Goal: Task Accomplishment & Management: Complete application form

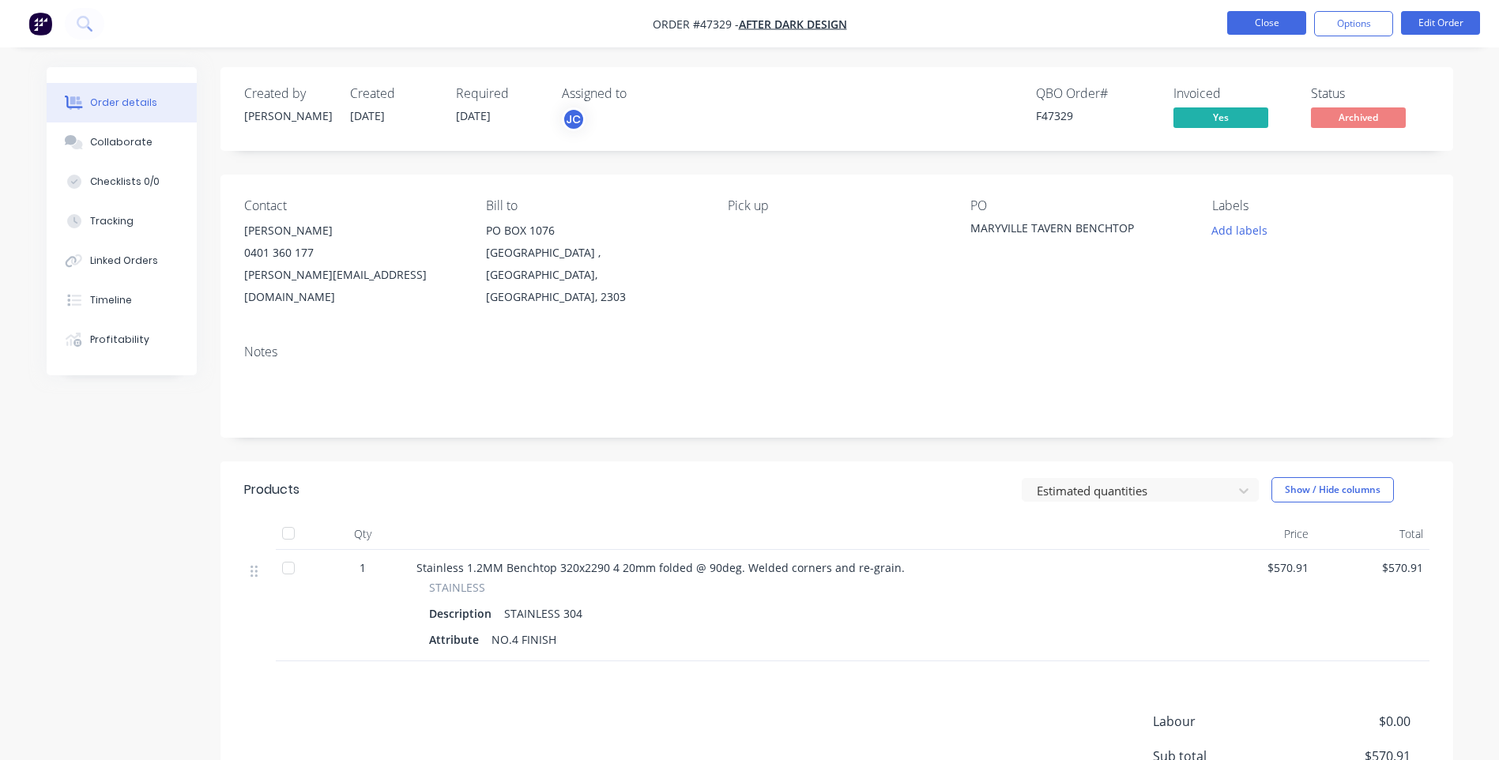
click at [1283, 26] on button "Close" at bounding box center [1266, 23] width 79 height 24
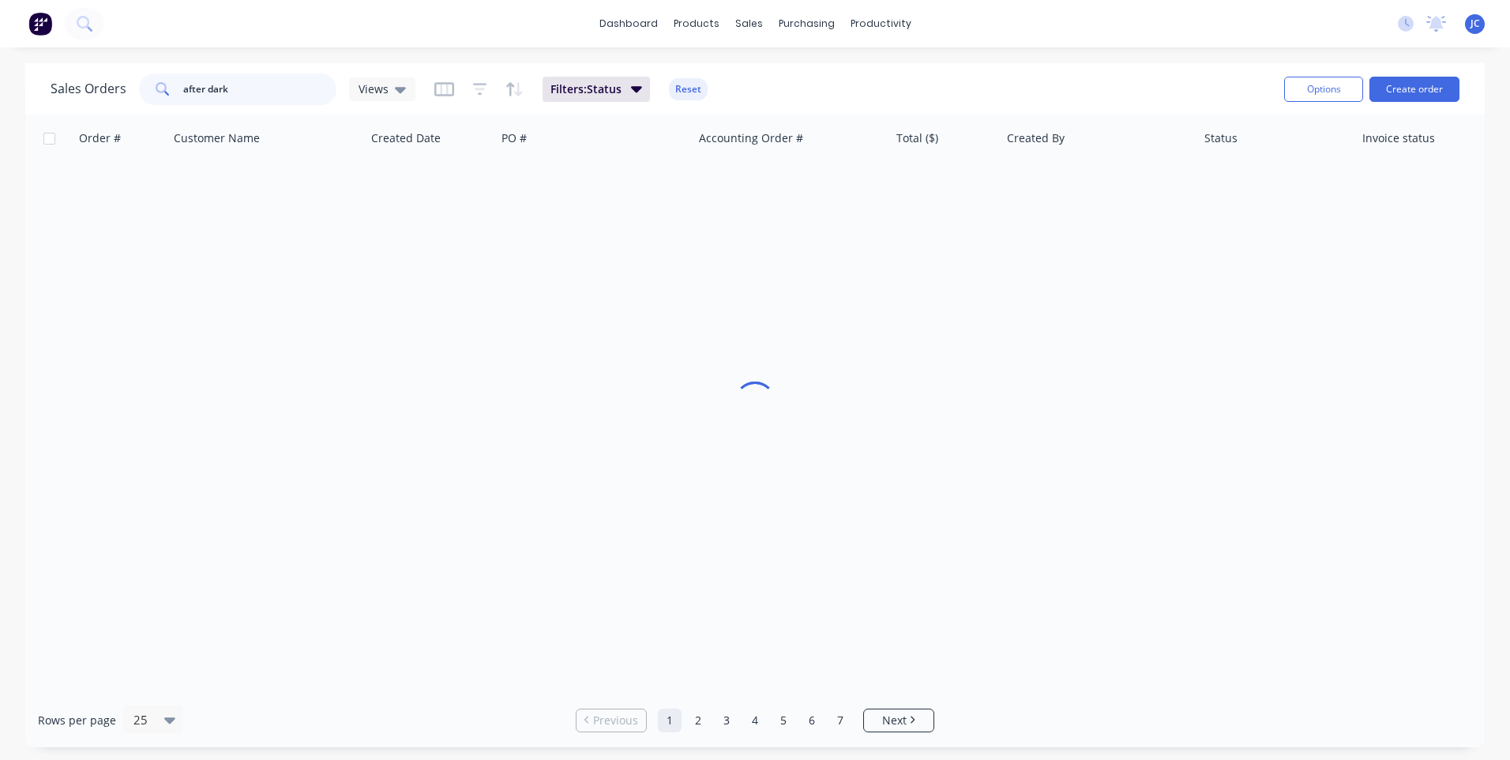
drag, startPoint x: 245, startPoint y: 85, endPoint x: 179, endPoint y: 87, distance: 65.6
click at [179, 87] on div "after dark" at bounding box center [237, 89] width 197 height 32
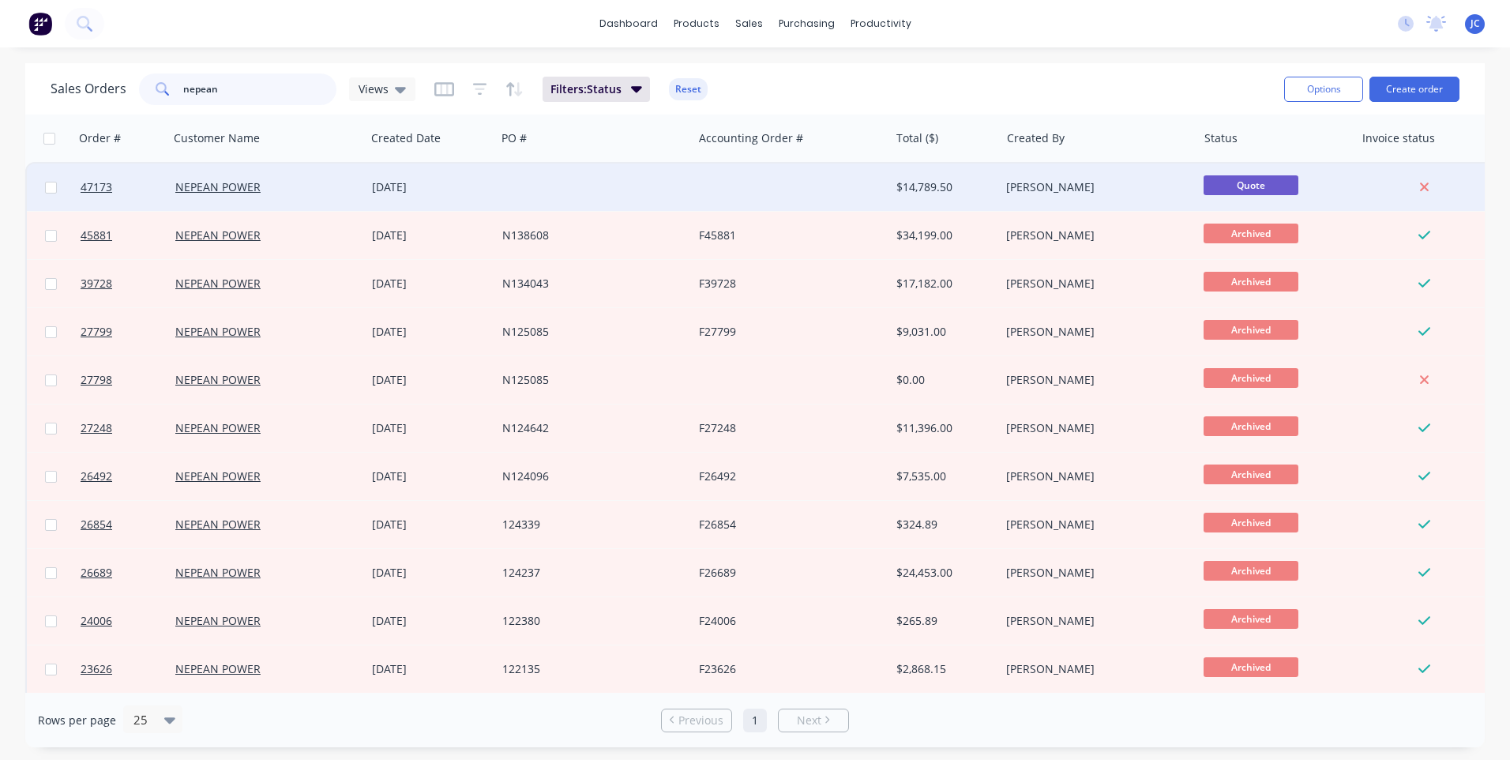
type input "nepean"
click at [579, 200] on div at bounding box center [594, 187] width 197 height 47
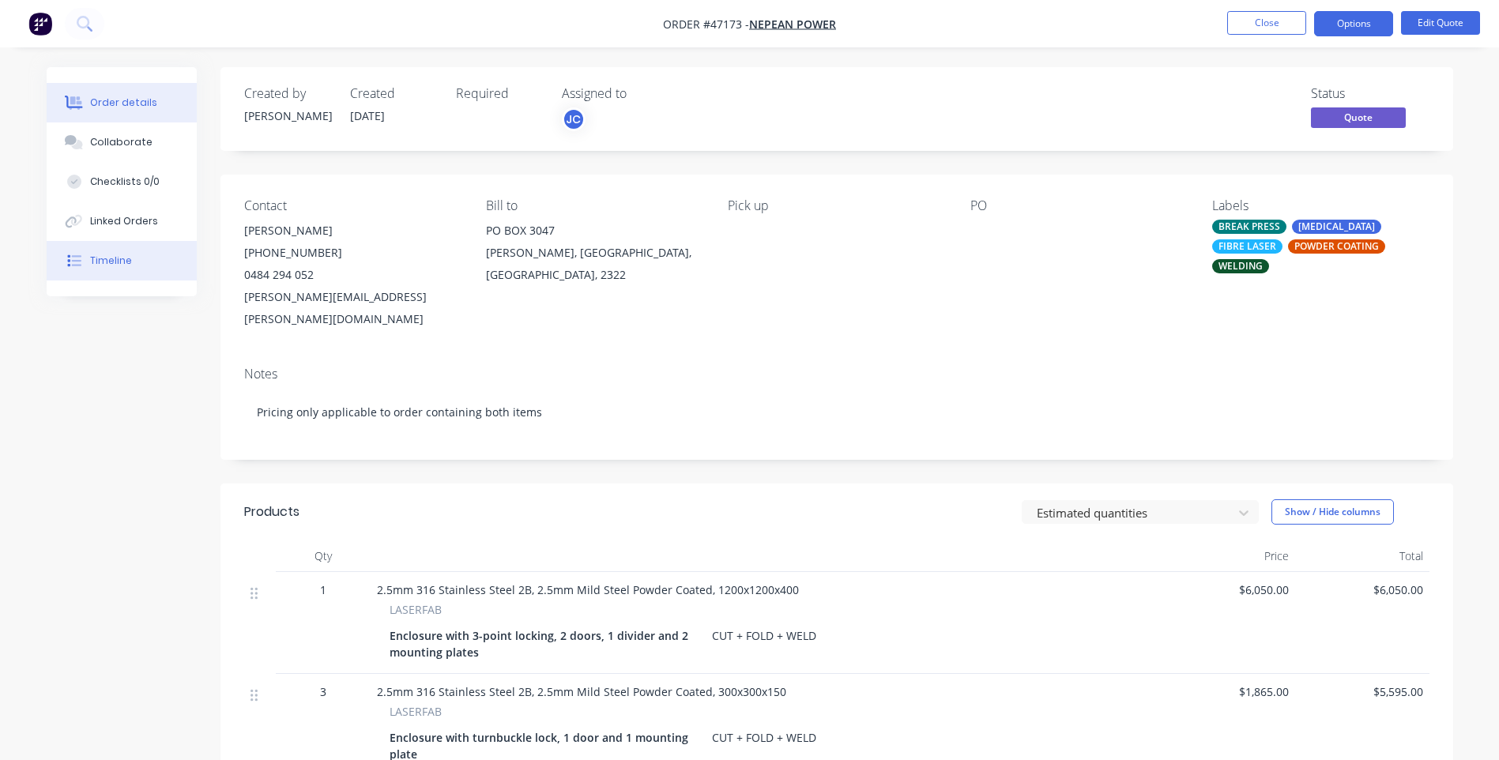
click at [123, 262] on div "Timeline" at bounding box center [111, 261] width 42 height 14
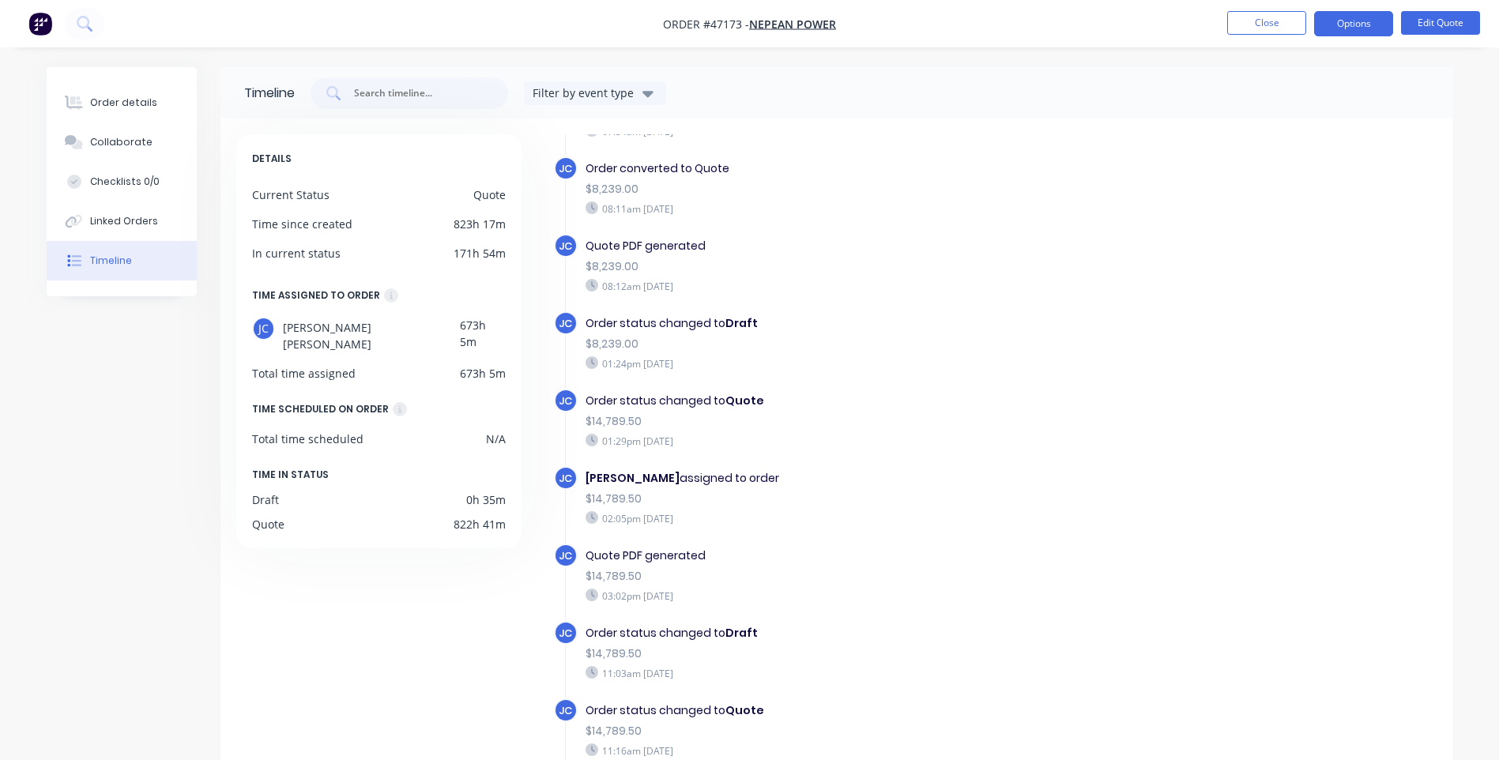
scroll to position [87, 0]
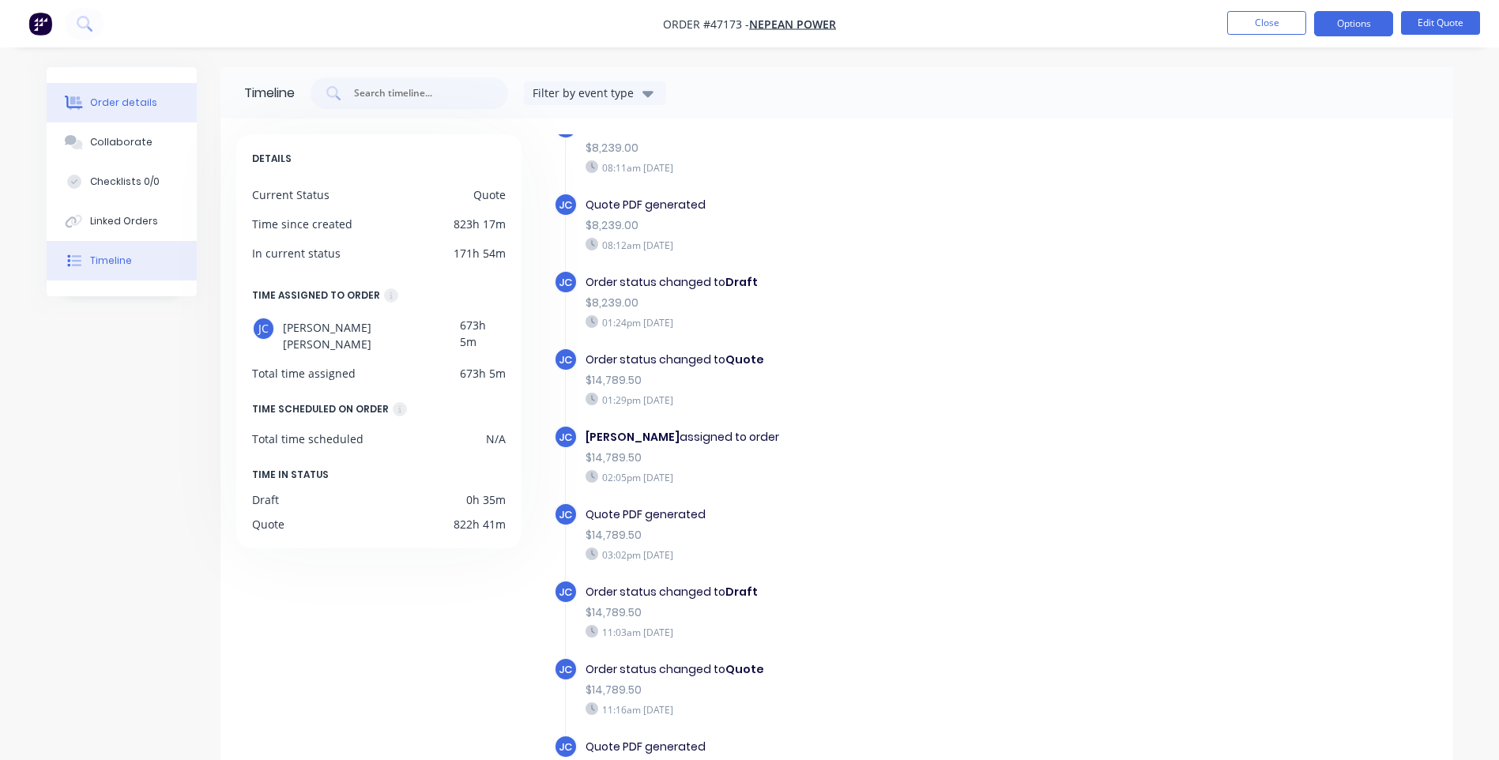
click at [115, 99] on div "Order details" at bounding box center [123, 103] width 67 height 14
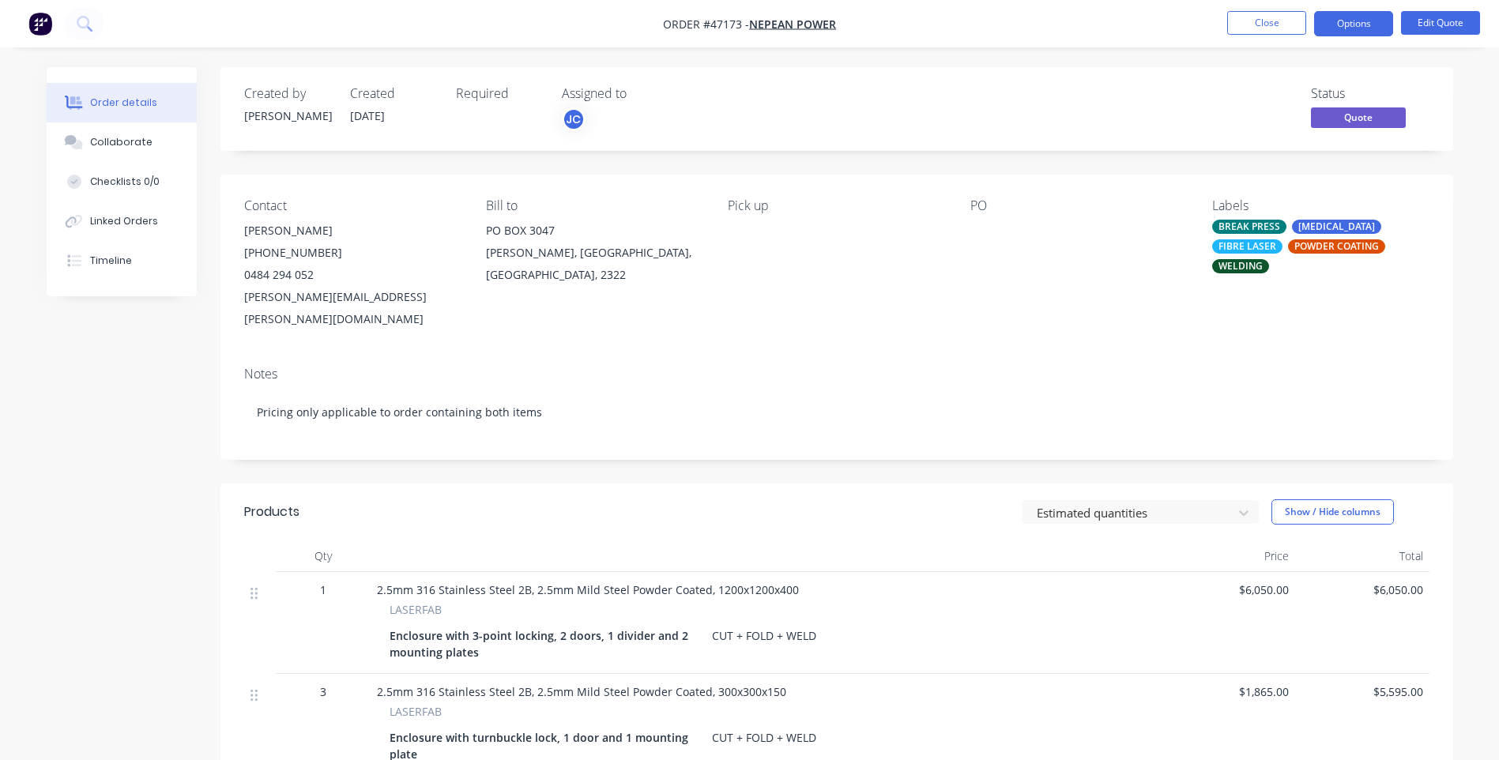
click at [965, 213] on div "Contact [PERSON_NAME] [PHONE_NUMBER] [PERSON_NAME][EMAIL_ADDRESS][PERSON_NAME][…" at bounding box center [836, 264] width 1232 height 179
click at [1416, 21] on button "Edit Quote" at bounding box center [1440, 23] width 79 height 24
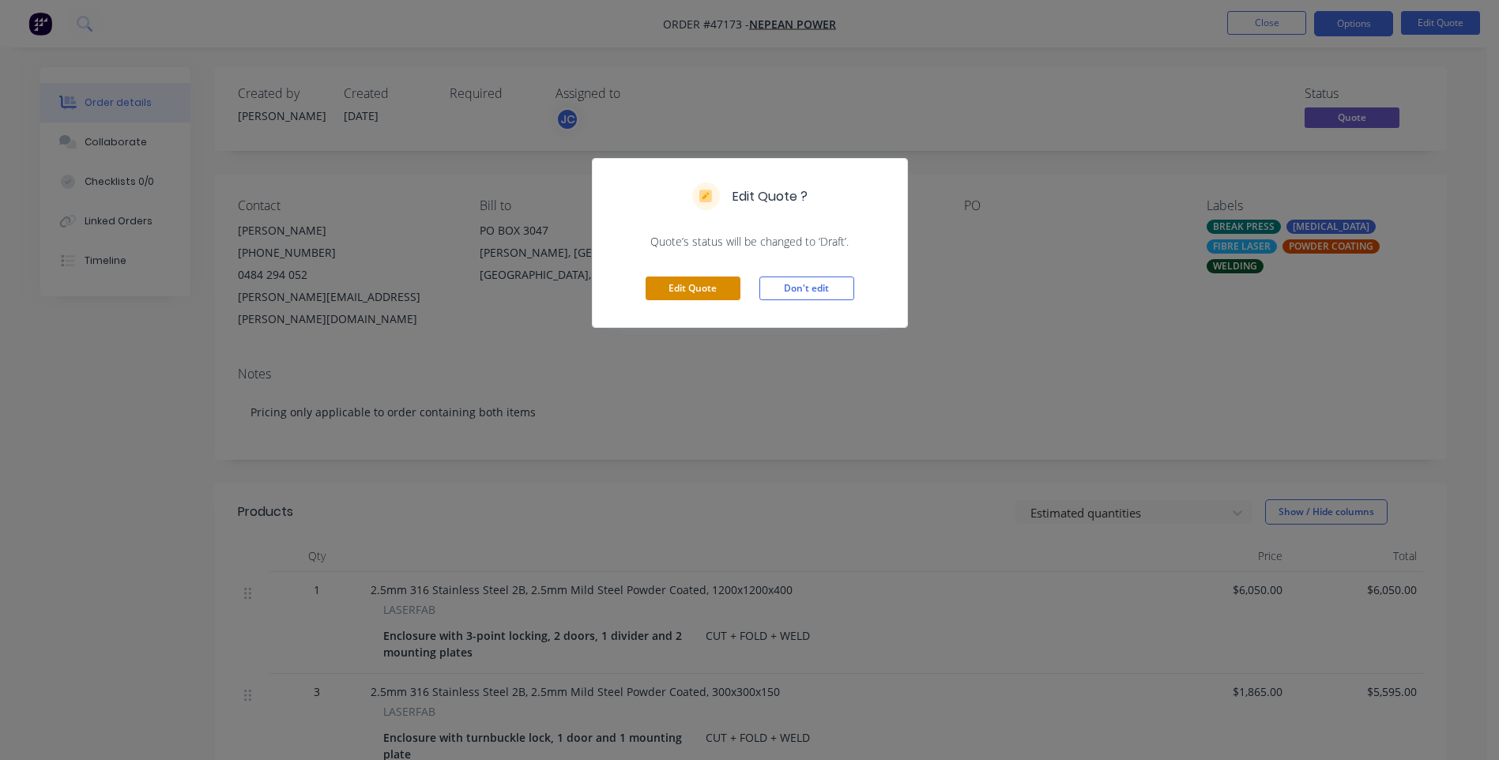
click at [712, 280] on button "Edit Quote" at bounding box center [692, 288] width 95 height 24
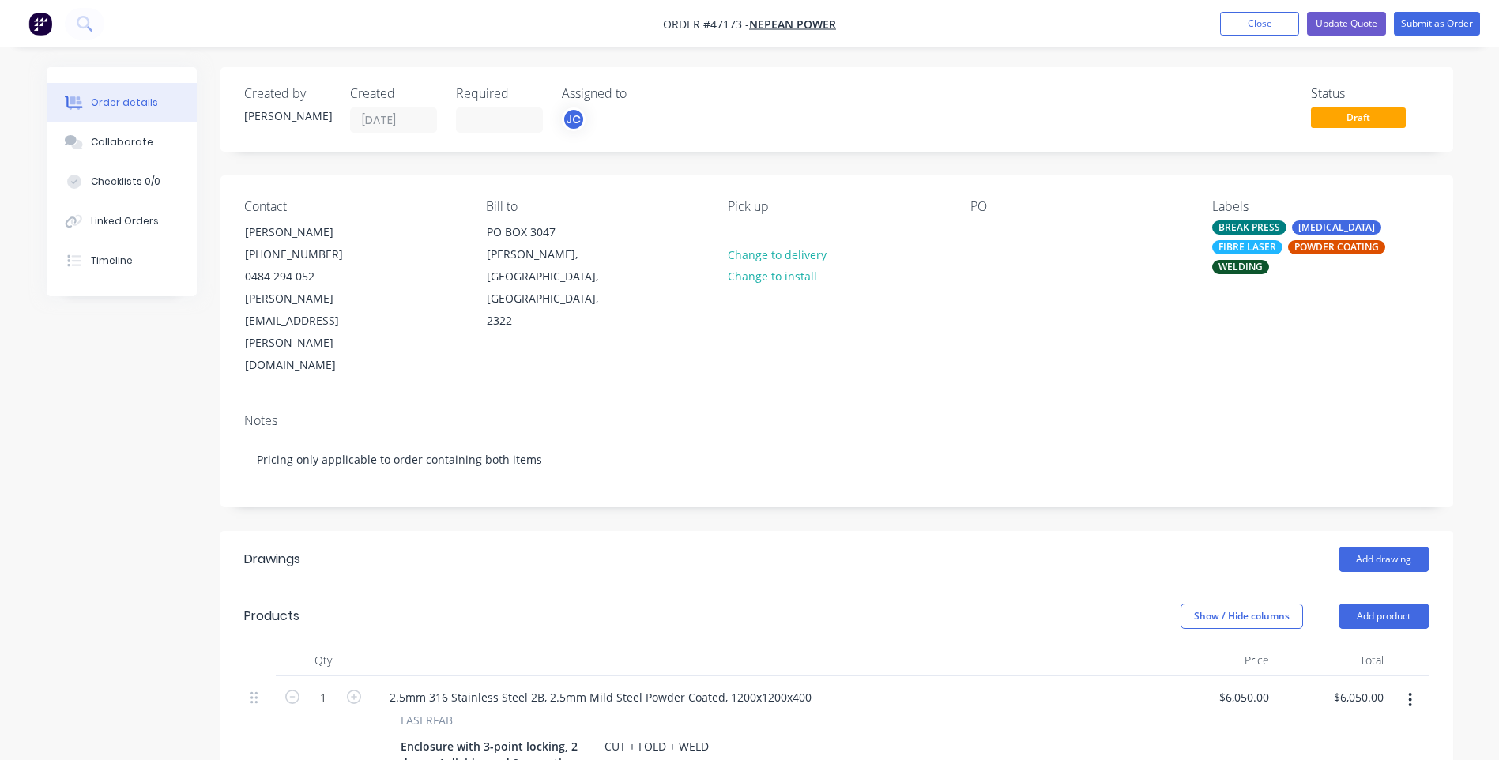
click at [987, 216] on div "PO" at bounding box center [1078, 288] width 216 height 178
click at [972, 206] on div "PO" at bounding box center [1078, 206] width 216 height 15
click at [980, 230] on div at bounding box center [982, 231] width 25 height 23
click at [1059, 290] on div "PO N140279" at bounding box center [1078, 288] width 216 height 178
click at [1000, 238] on div "N140279" at bounding box center [1006, 231] width 72 height 23
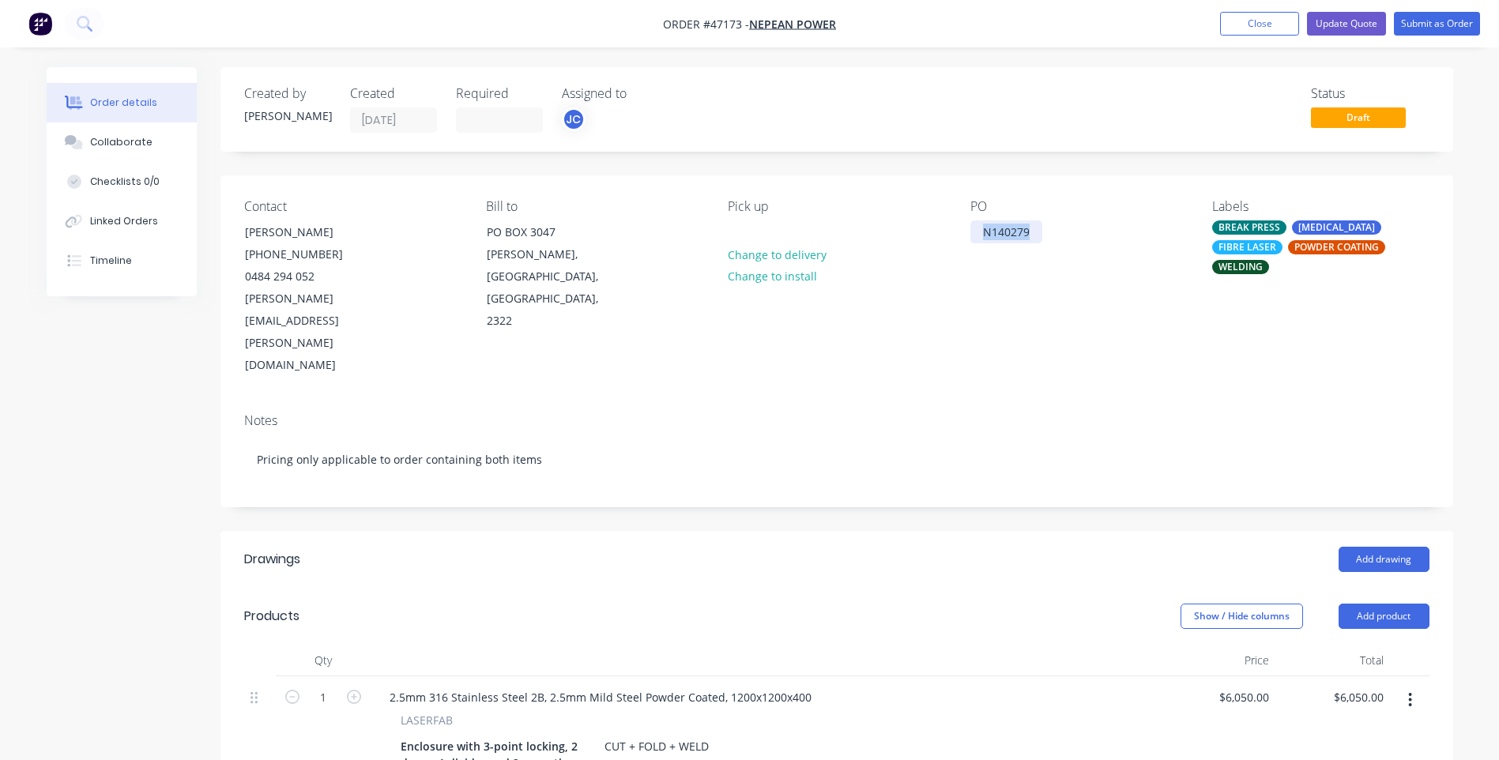
click at [1000, 238] on div "N140279" at bounding box center [1006, 231] width 72 height 23
copy div "N140279"
click at [117, 133] on button "Collaborate" at bounding box center [122, 141] width 150 height 39
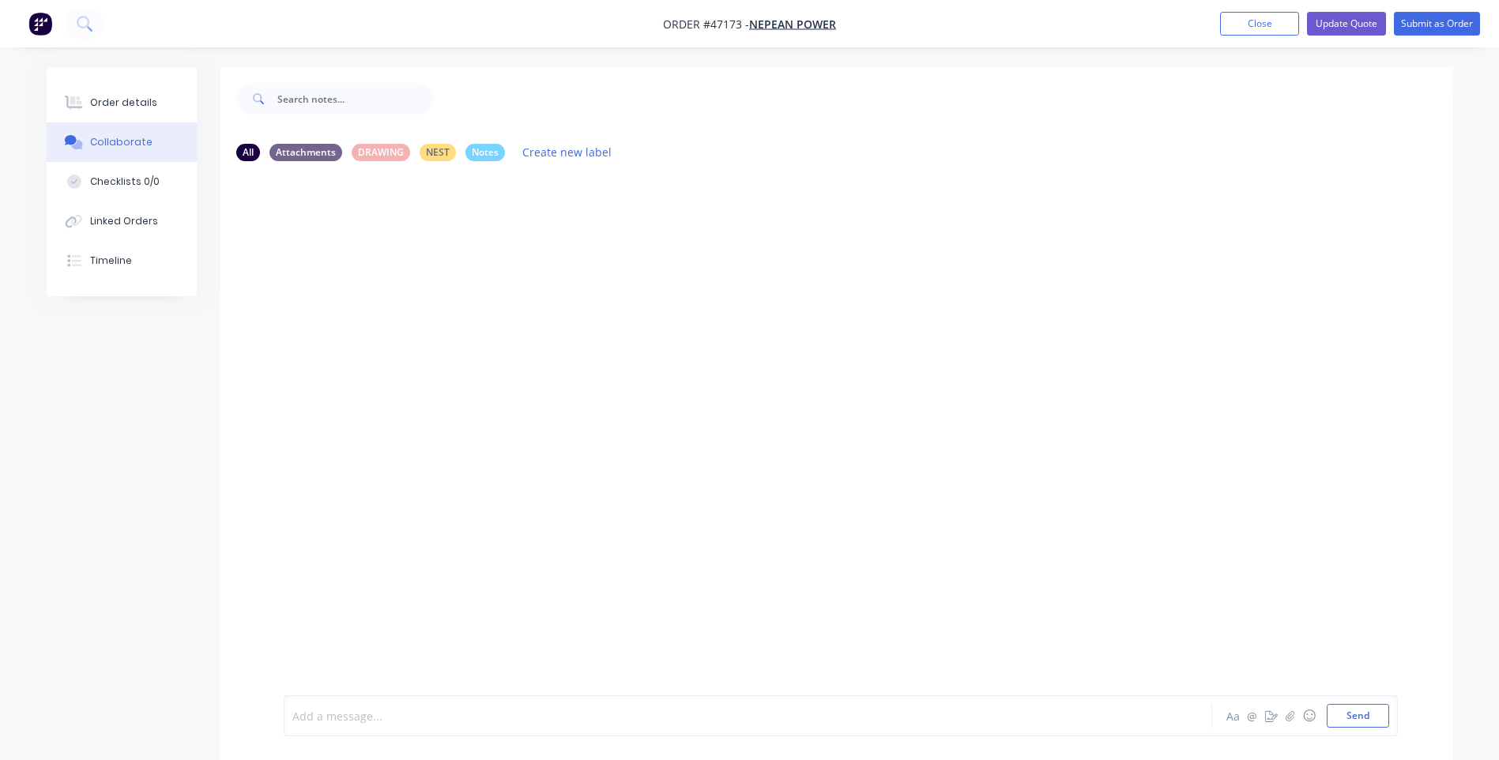
click at [391, 713] on div at bounding box center [704, 716] width 822 height 17
click at [1373, 711] on button "Send" at bounding box center [1357, 716] width 62 height 24
click at [114, 99] on div "Order details" at bounding box center [123, 103] width 67 height 14
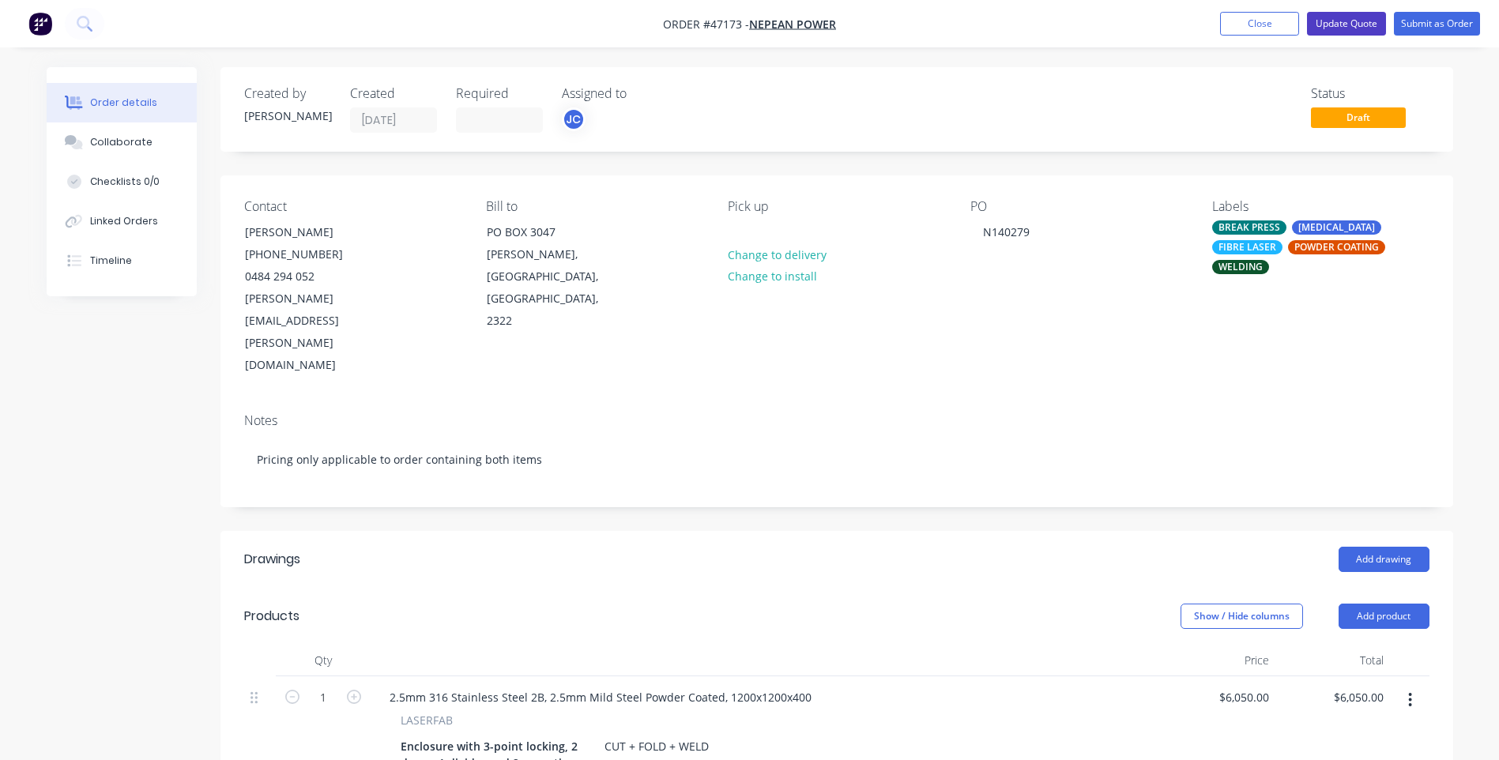
click at [1362, 24] on button "Update Quote" at bounding box center [1346, 24] width 79 height 24
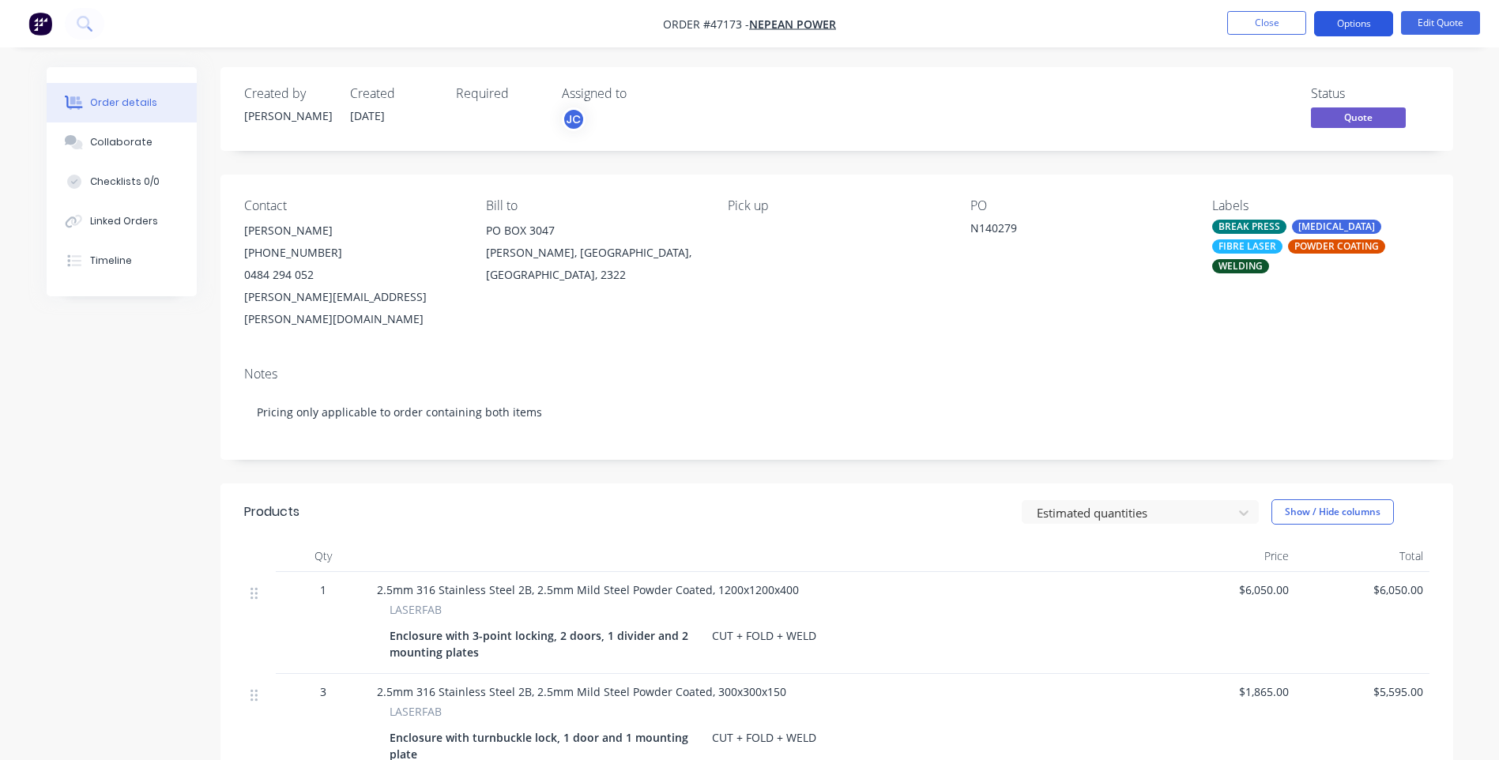
click at [1341, 24] on button "Options" at bounding box center [1353, 23] width 79 height 25
click at [1152, 146] on div "Created by [PERSON_NAME] Created [DATE] Required Assigned to JC Status Quote" at bounding box center [836, 109] width 1232 height 84
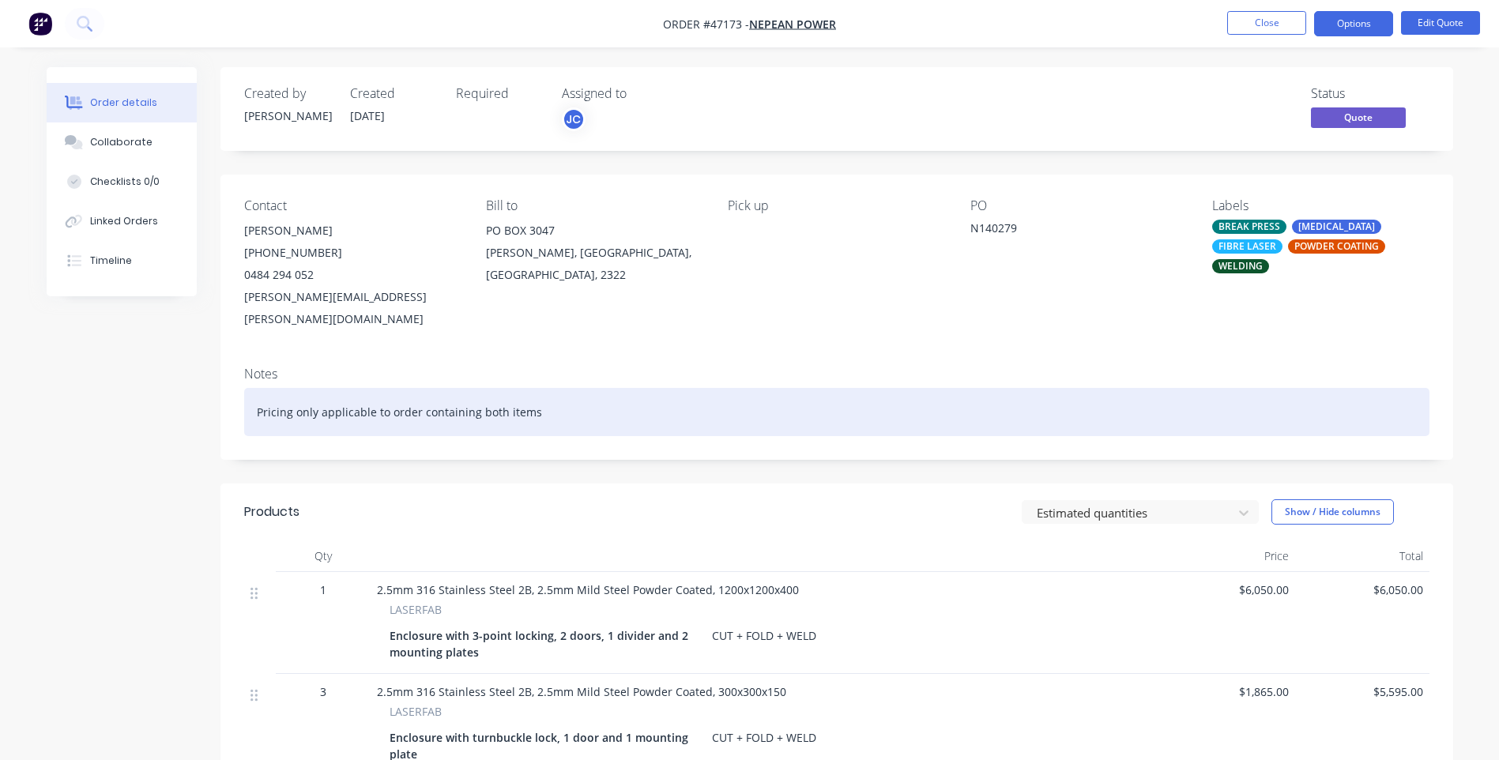
click at [587, 391] on div "Pricing only applicable to order containing both items" at bounding box center [836, 412] width 1185 height 48
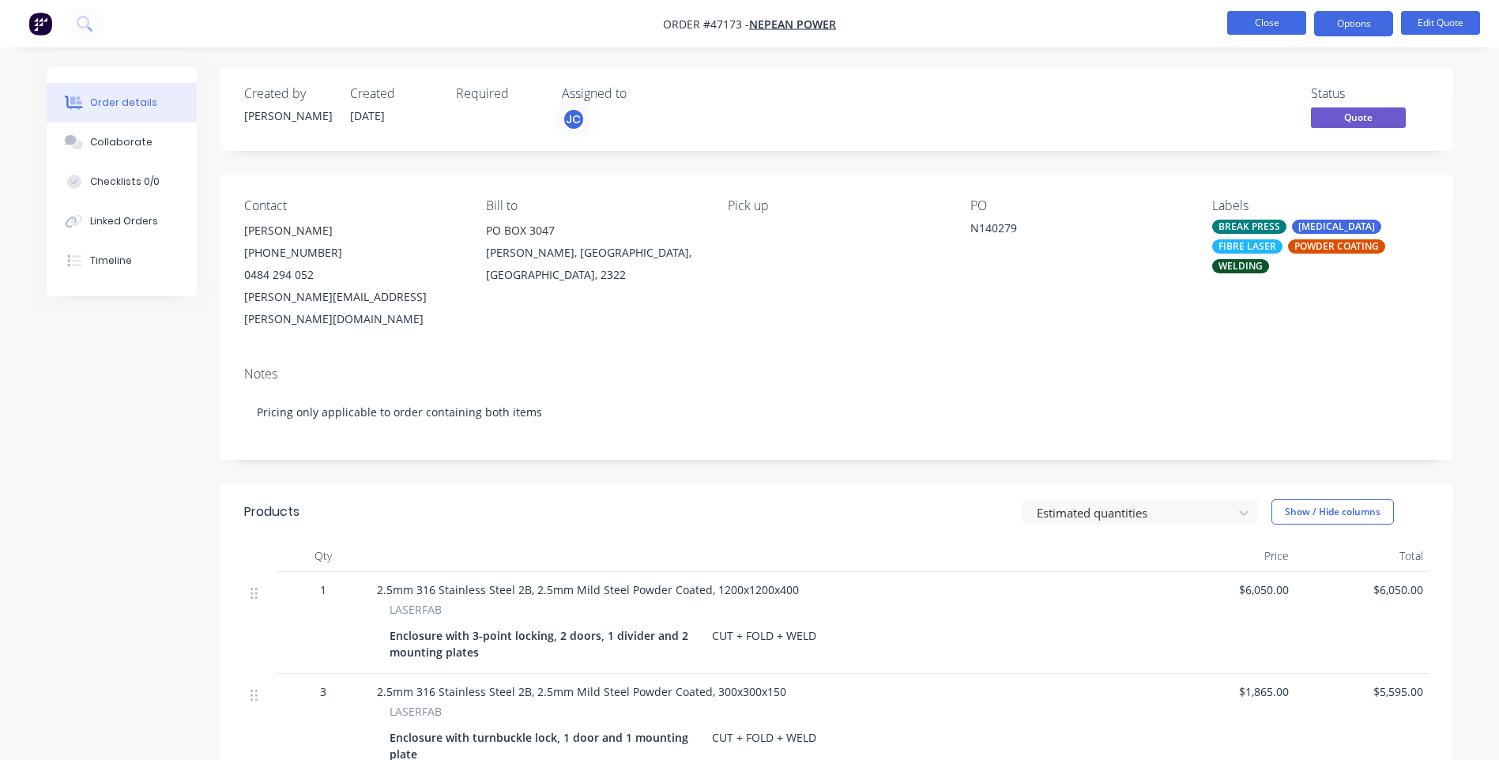
click at [1236, 27] on button "Close" at bounding box center [1266, 23] width 79 height 24
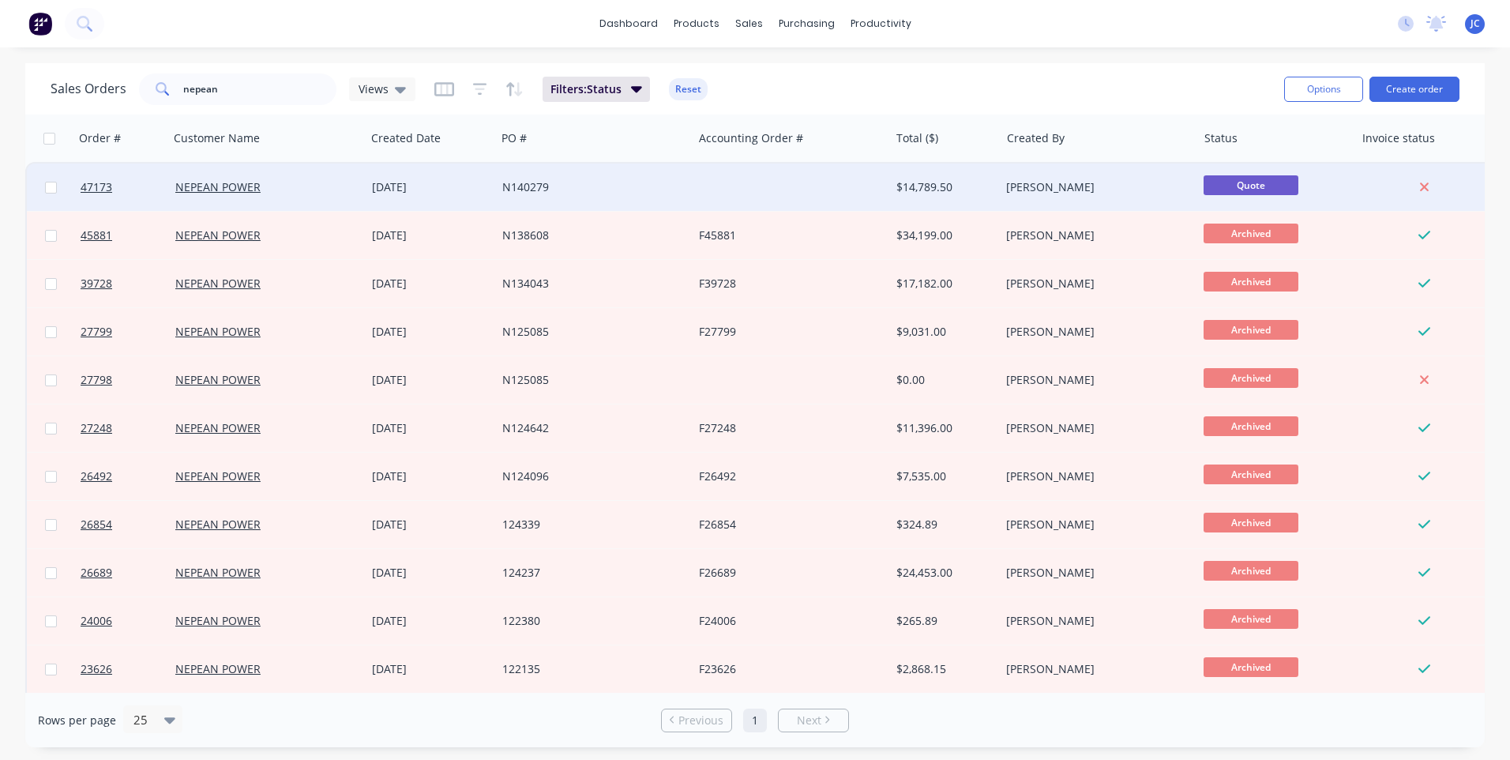
click at [294, 179] on div "NEPEAN POWER" at bounding box center [262, 187] width 175 height 16
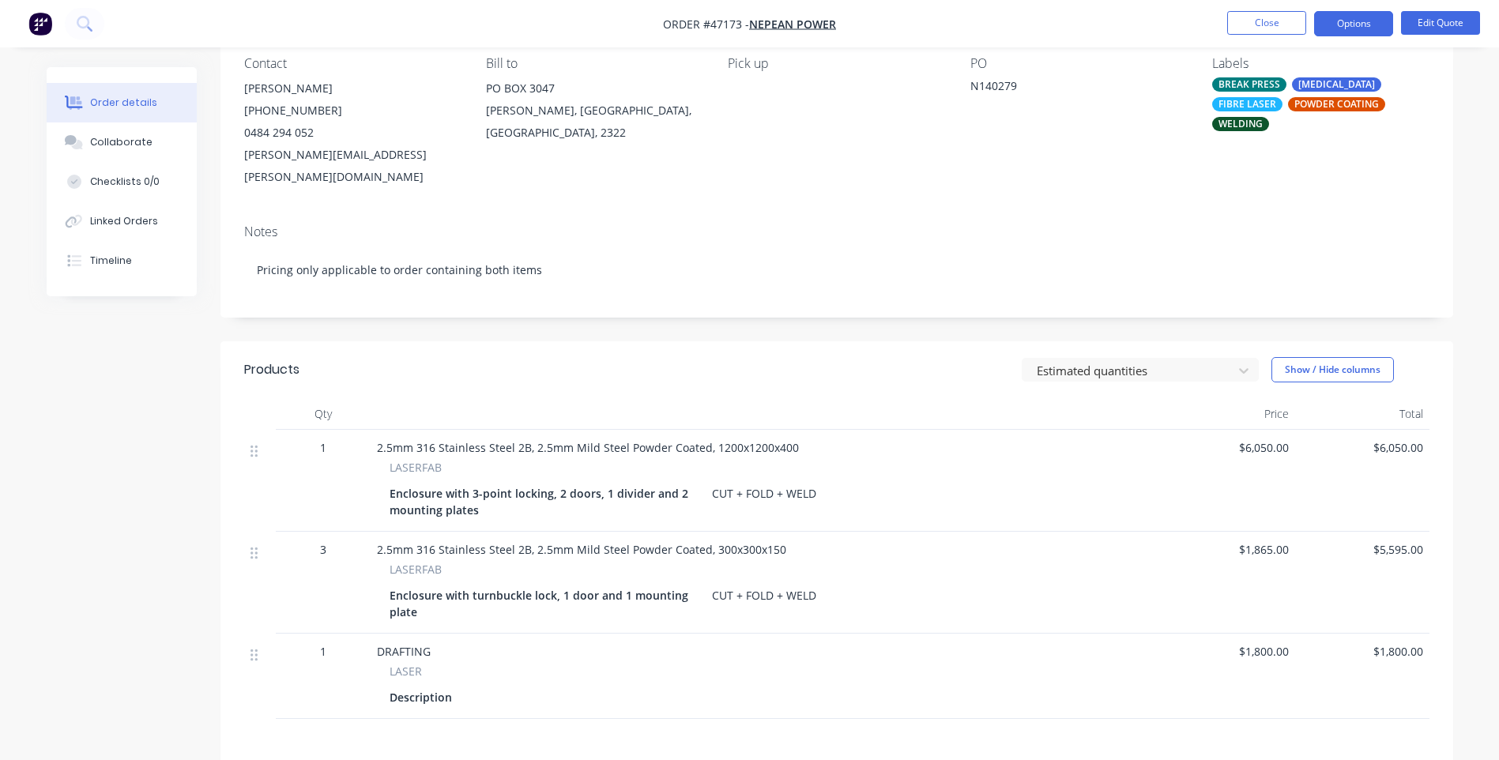
scroll to position [325, 0]
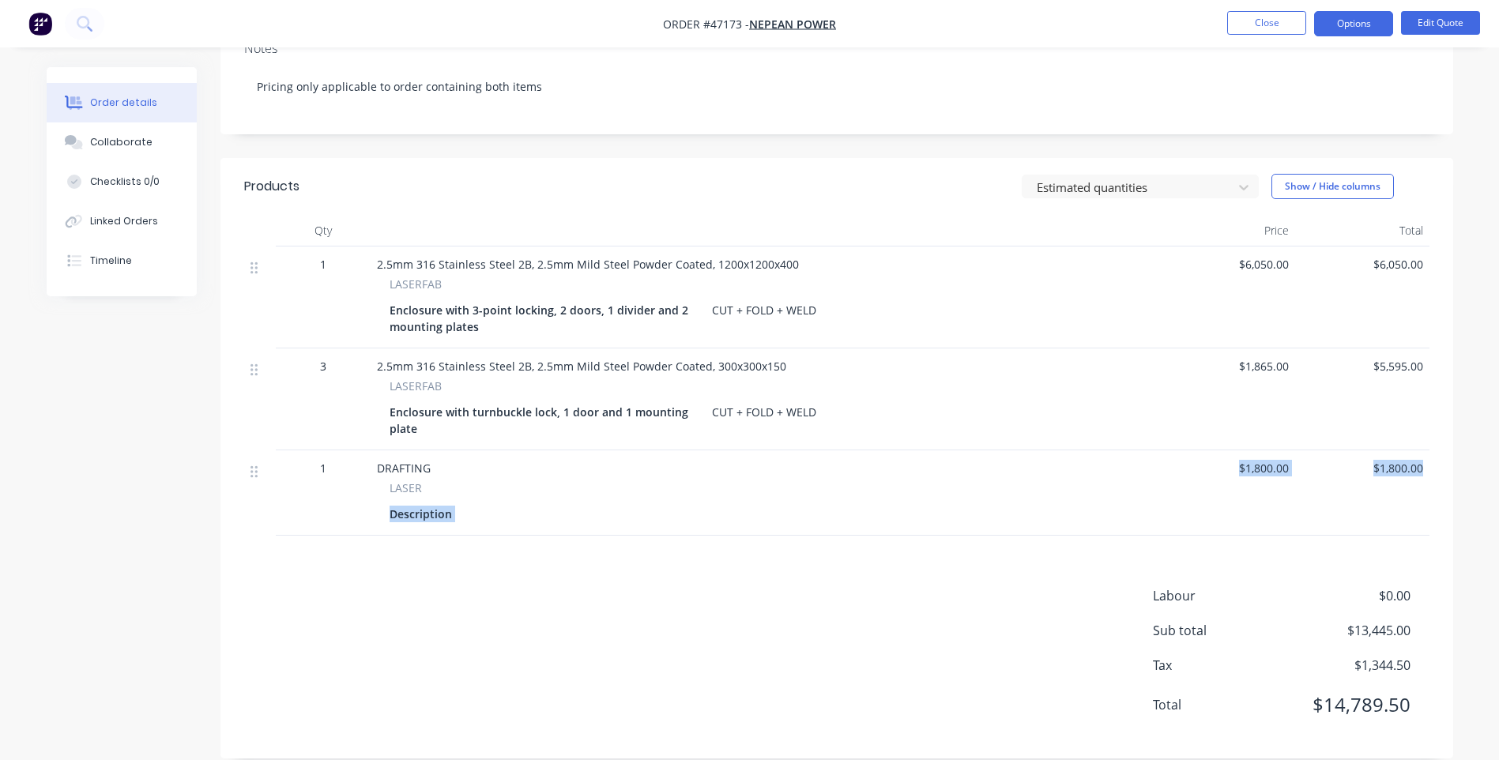
drag, startPoint x: 1420, startPoint y: 442, endPoint x: 1017, endPoint y: 471, distance: 404.7
click at [1017, 471] on div "1 DRAFTING LASER Description $1,800.00 $1,800.00" at bounding box center [836, 492] width 1185 height 85
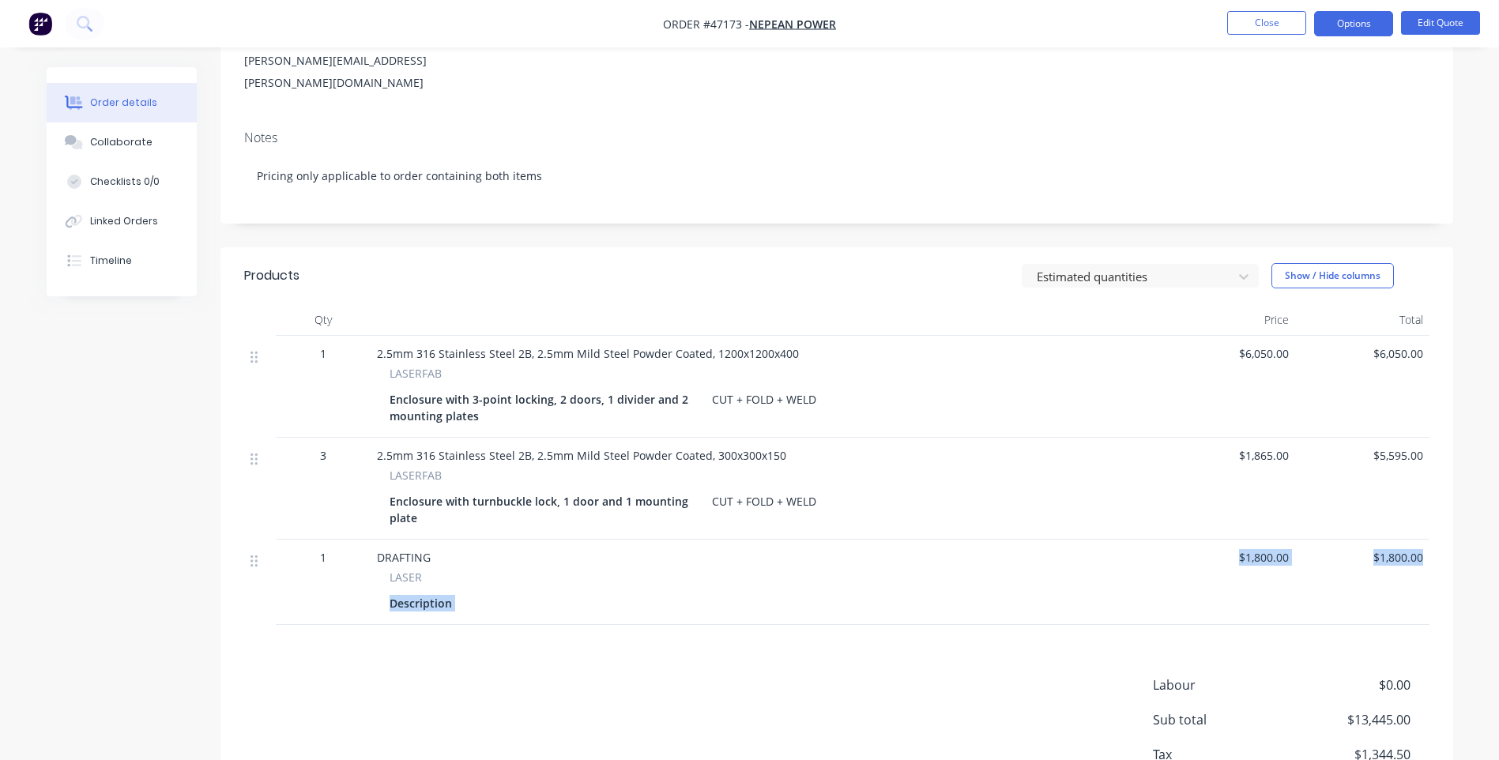
scroll to position [316, 0]
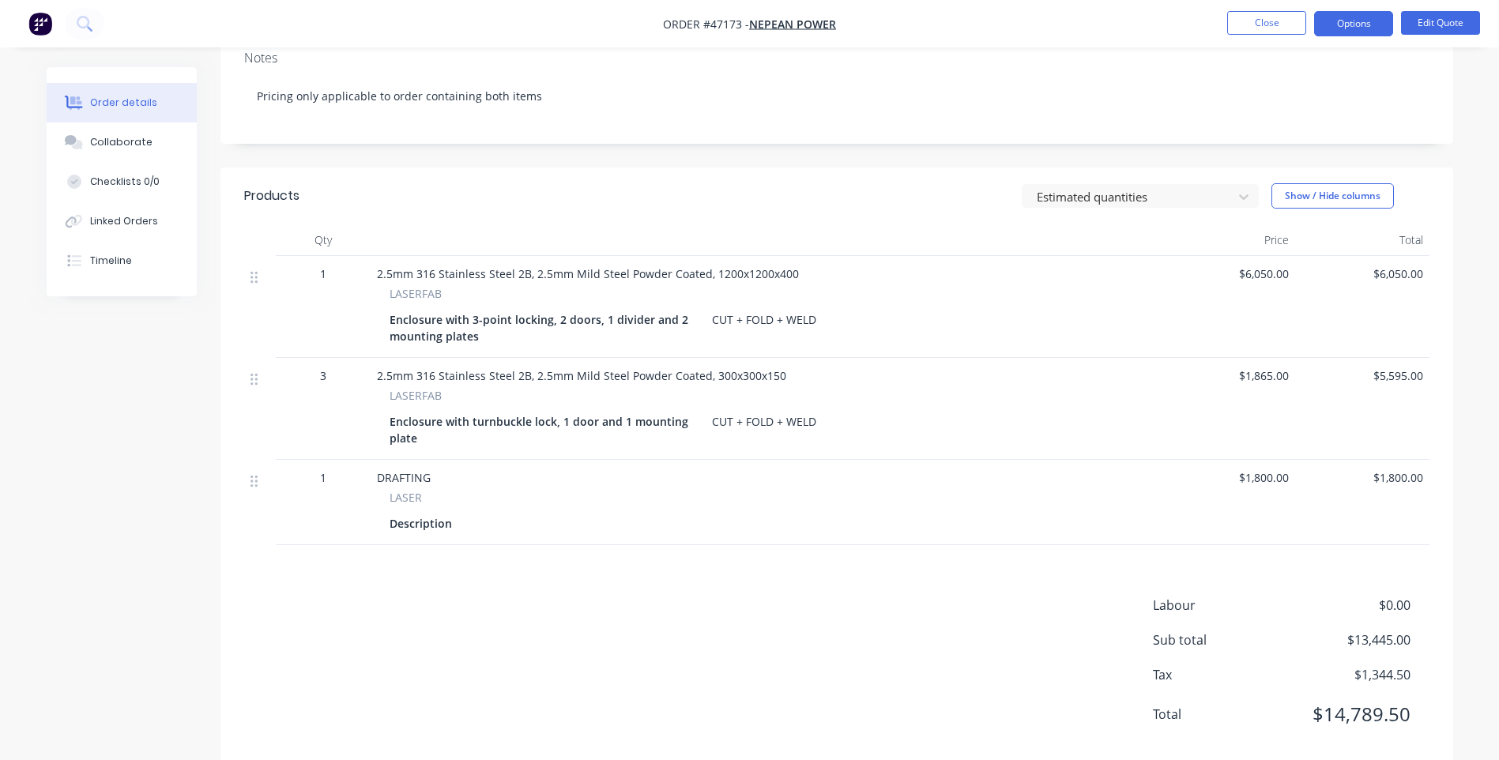
click at [1037, 387] on div "LASERFAB Enclosure with turnbuckle lock, 1 door and 1 mounting plate CUT + FOLD…" at bounding box center [765, 418] width 777 height 62
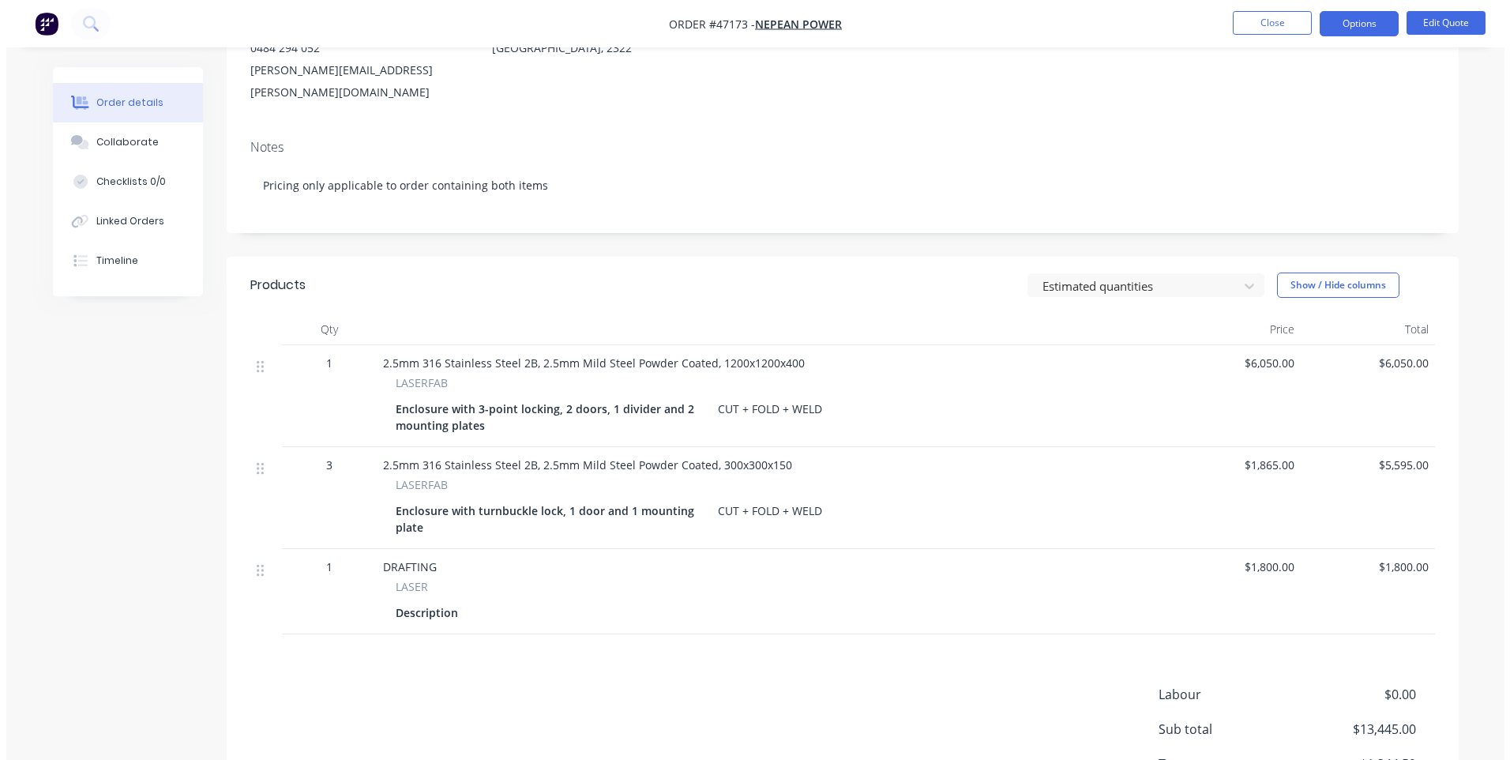
scroll to position [0, 0]
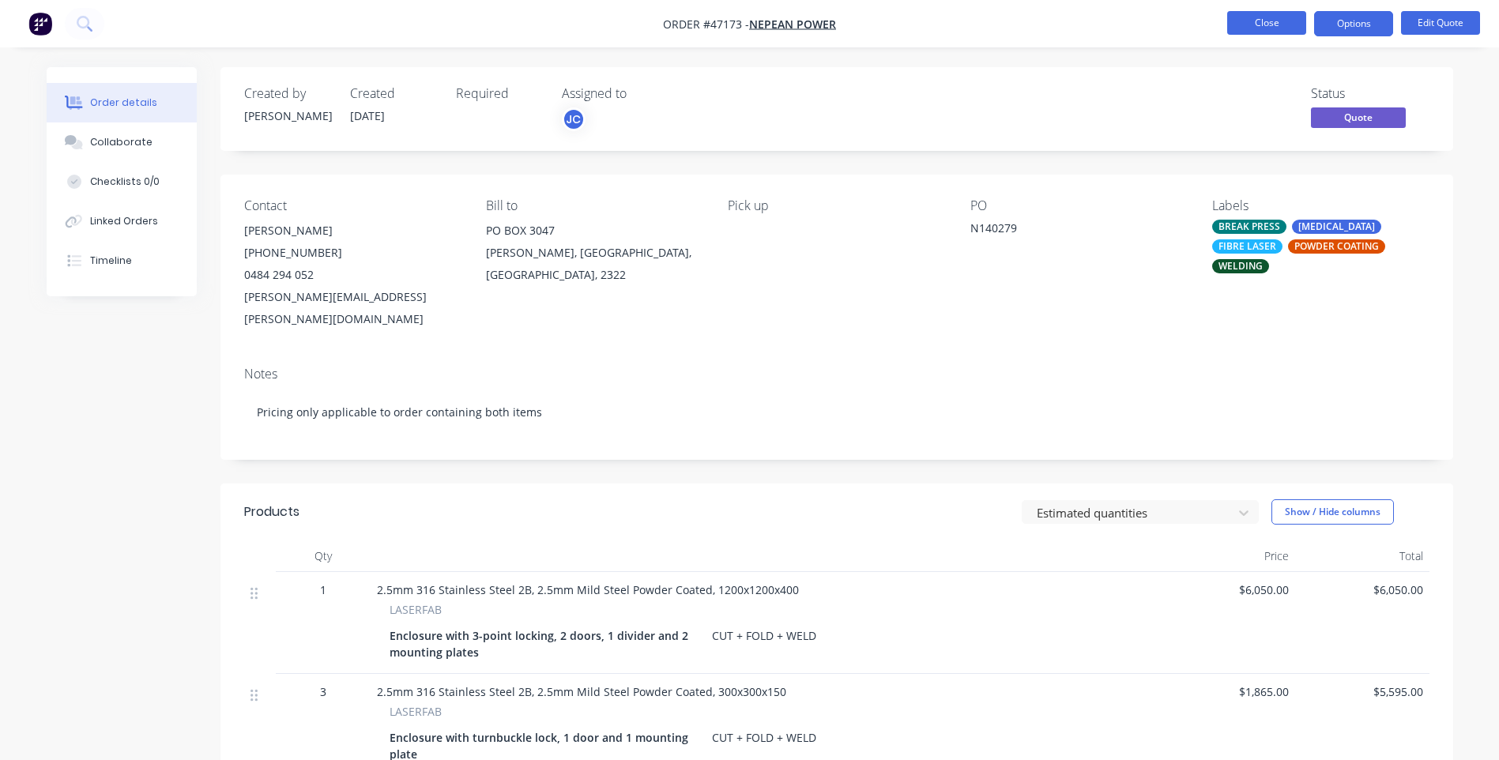
click at [1248, 28] on button "Close" at bounding box center [1266, 23] width 79 height 24
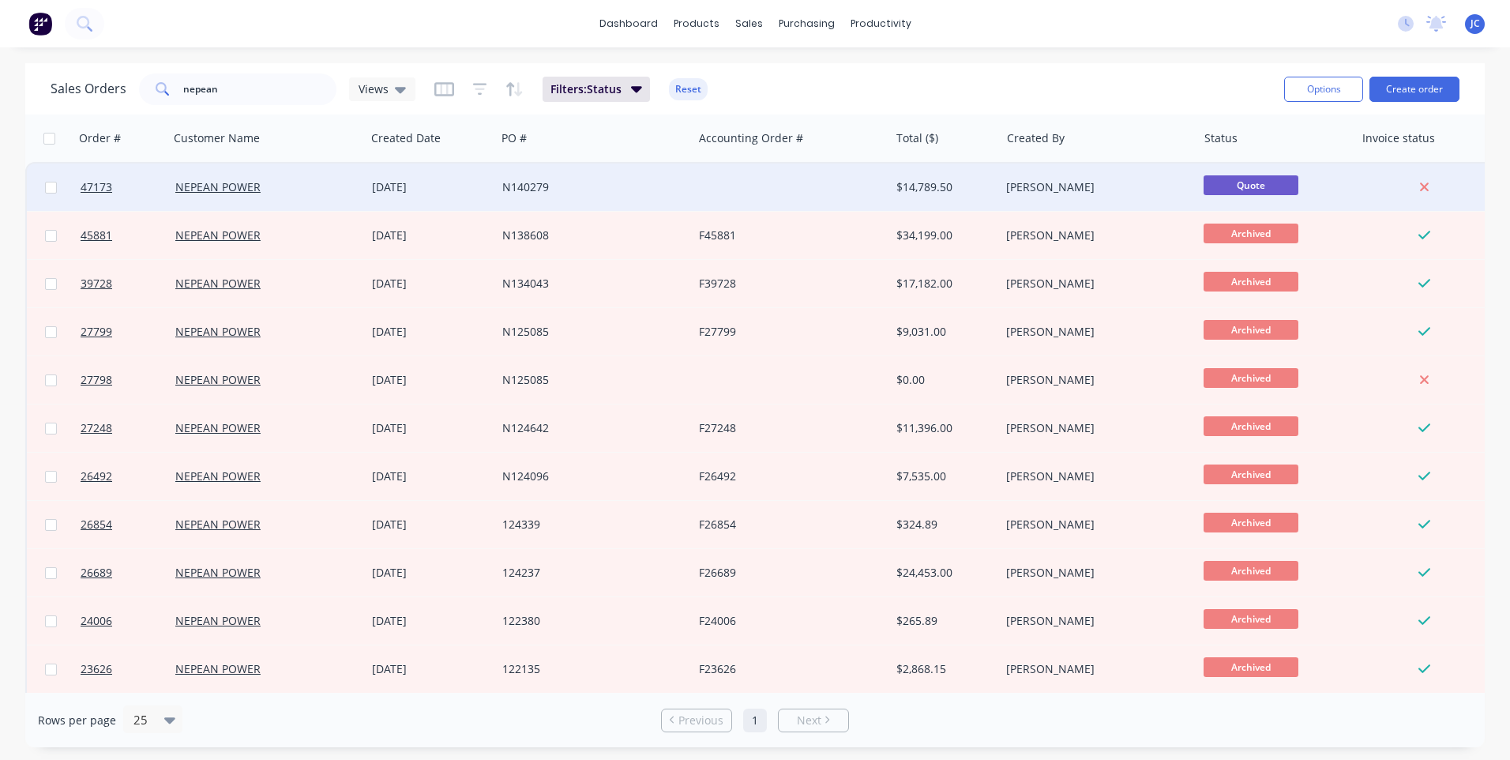
click at [49, 187] on input "checkbox" at bounding box center [51, 188] width 12 height 12
checkbox input "true"
click at [52, 144] on input "checkbox" at bounding box center [49, 139] width 12 height 12
checkbox input "true"
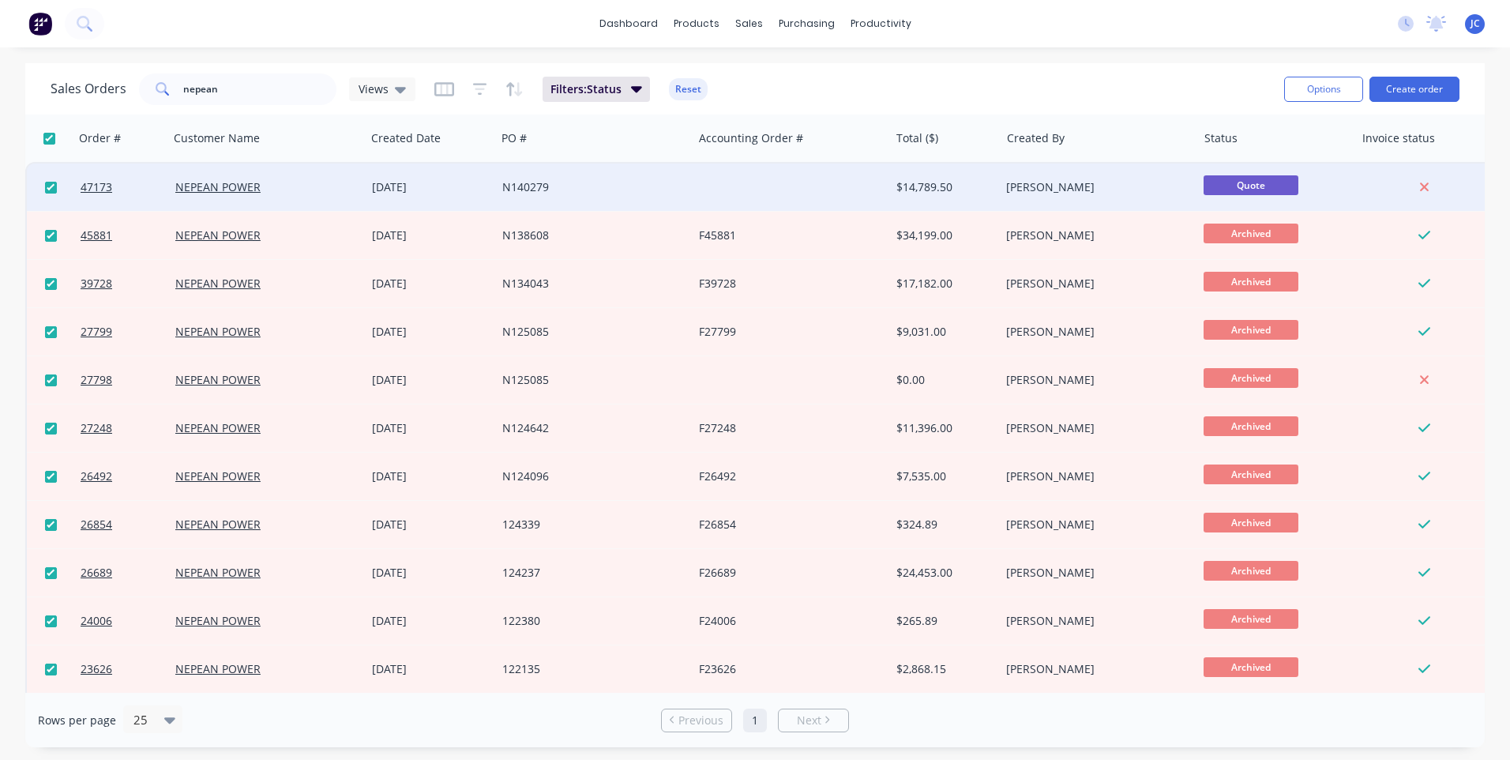
checkbox input "true"
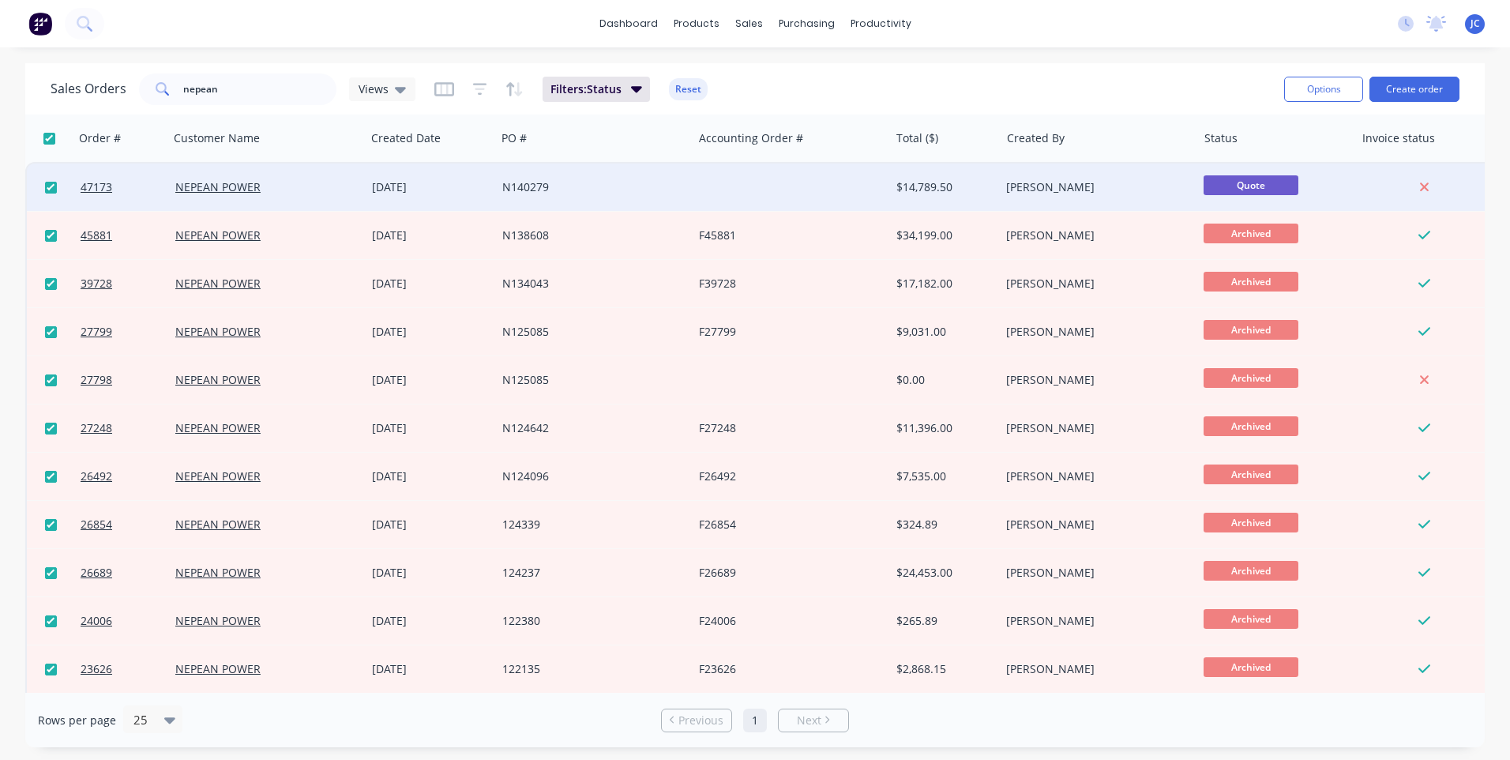
checkbox input "true"
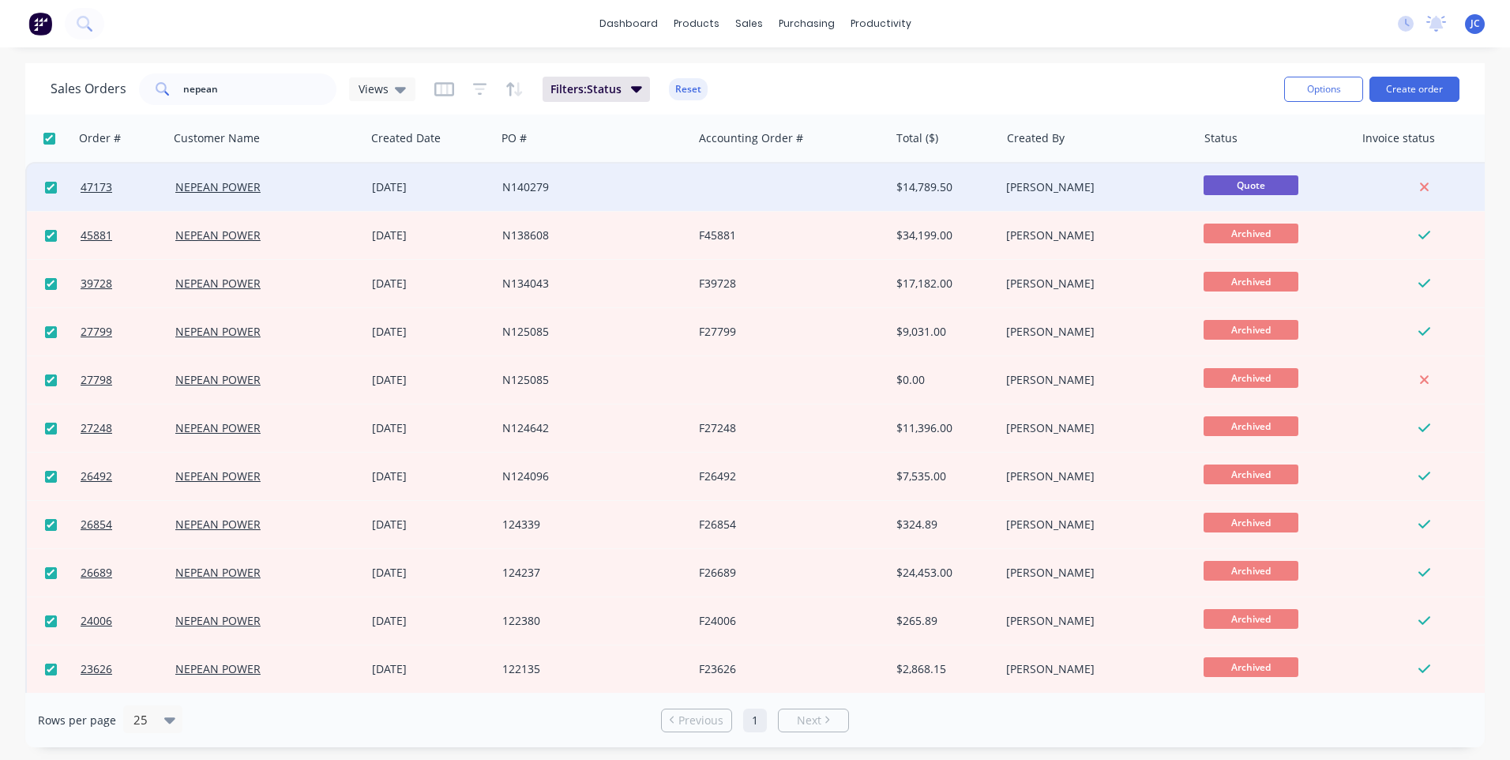
checkbox input "true"
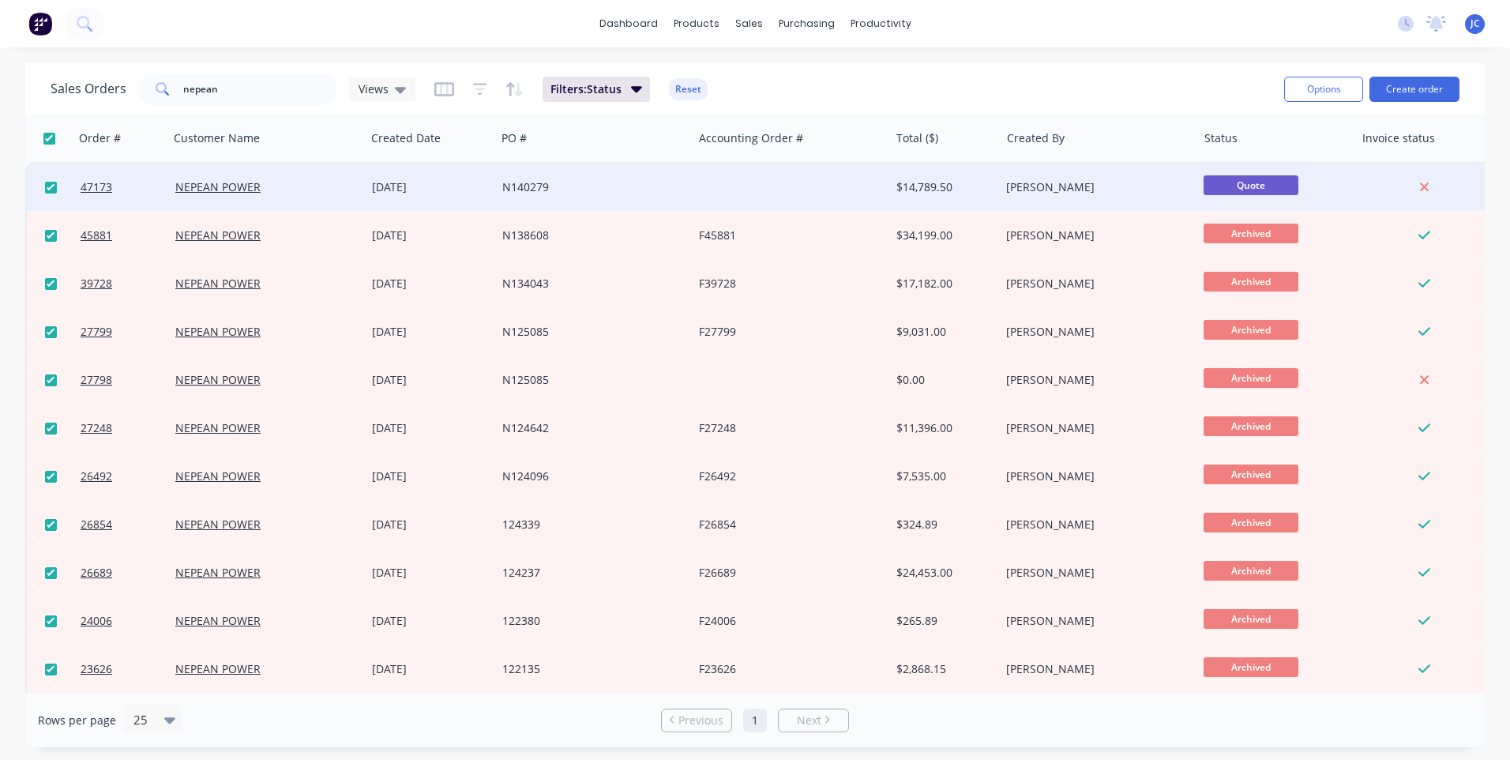
checkbox input "true"
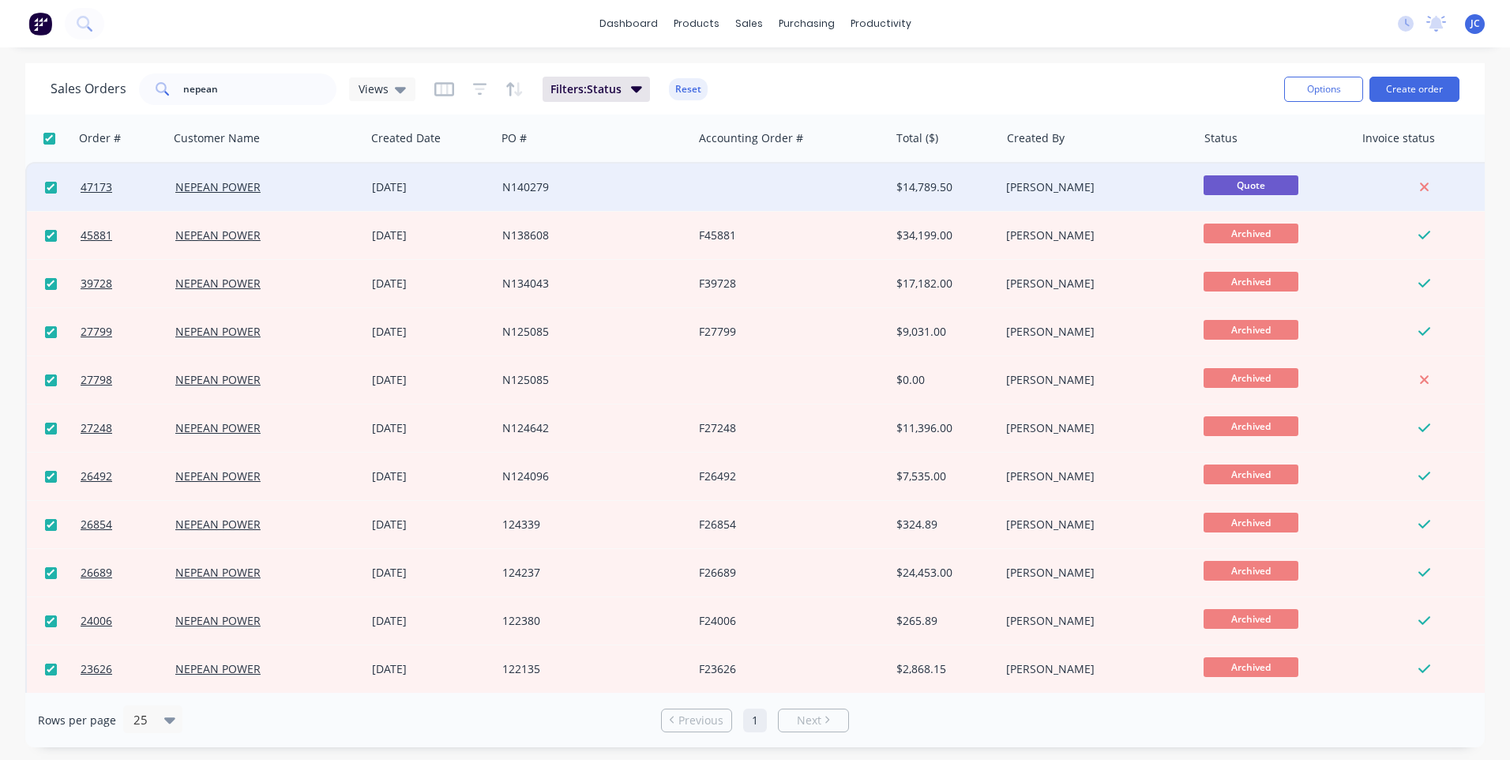
click at [43, 133] on div at bounding box center [48, 139] width 33 height 12
click at [607, 186] on div "N140279" at bounding box center [589, 187] width 175 height 16
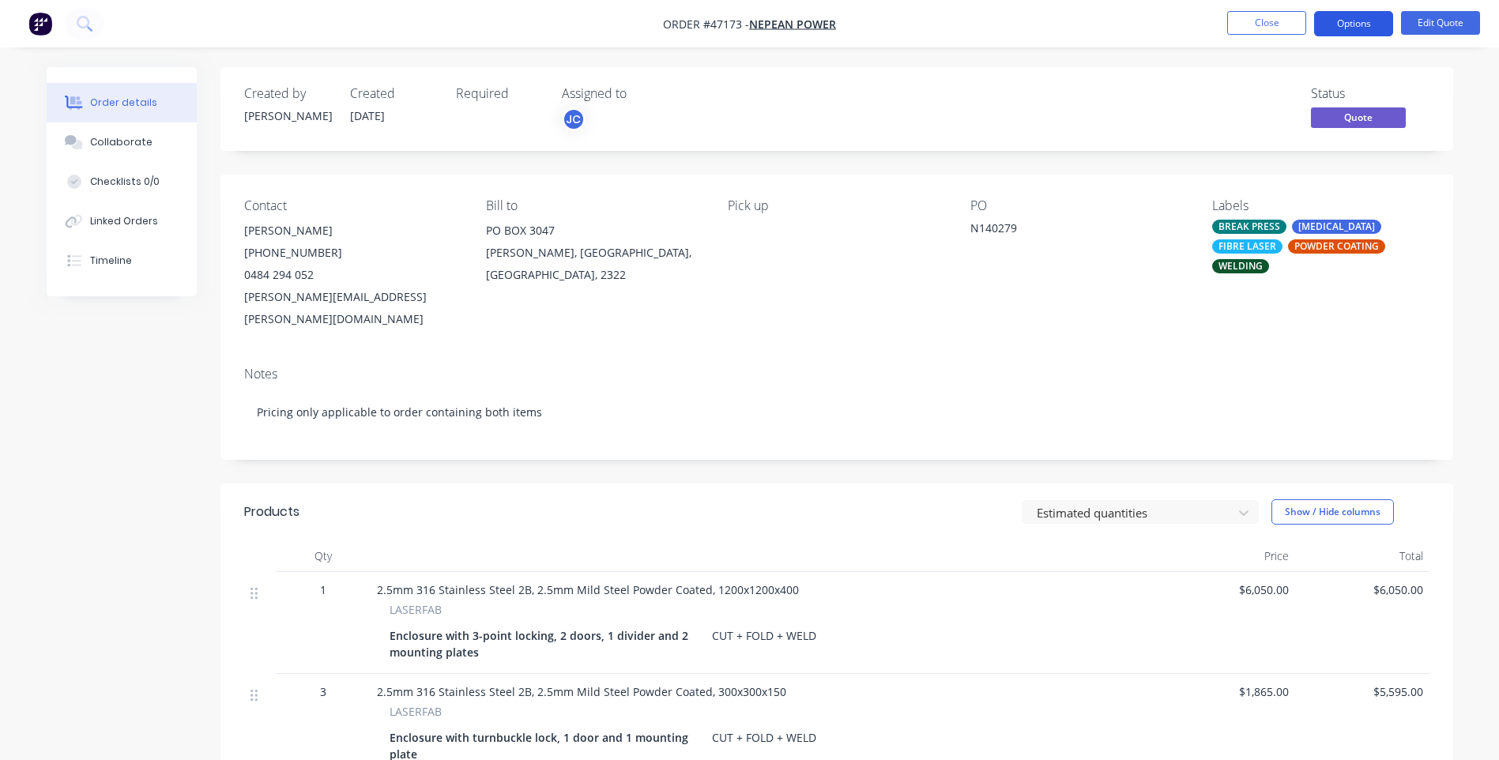
click at [1371, 23] on button "Options" at bounding box center [1353, 23] width 79 height 25
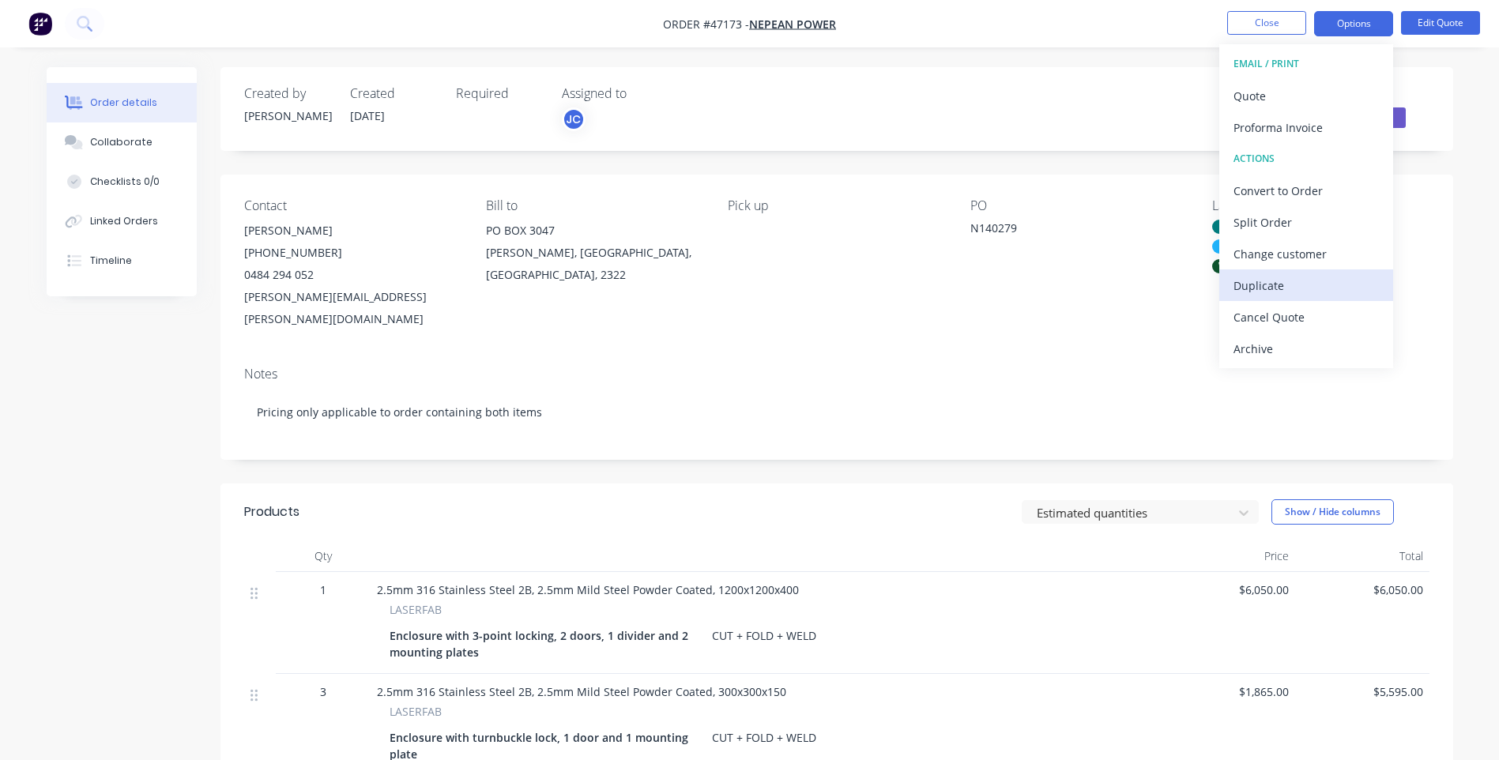
click at [1266, 286] on div "Duplicate" at bounding box center [1305, 285] width 145 height 23
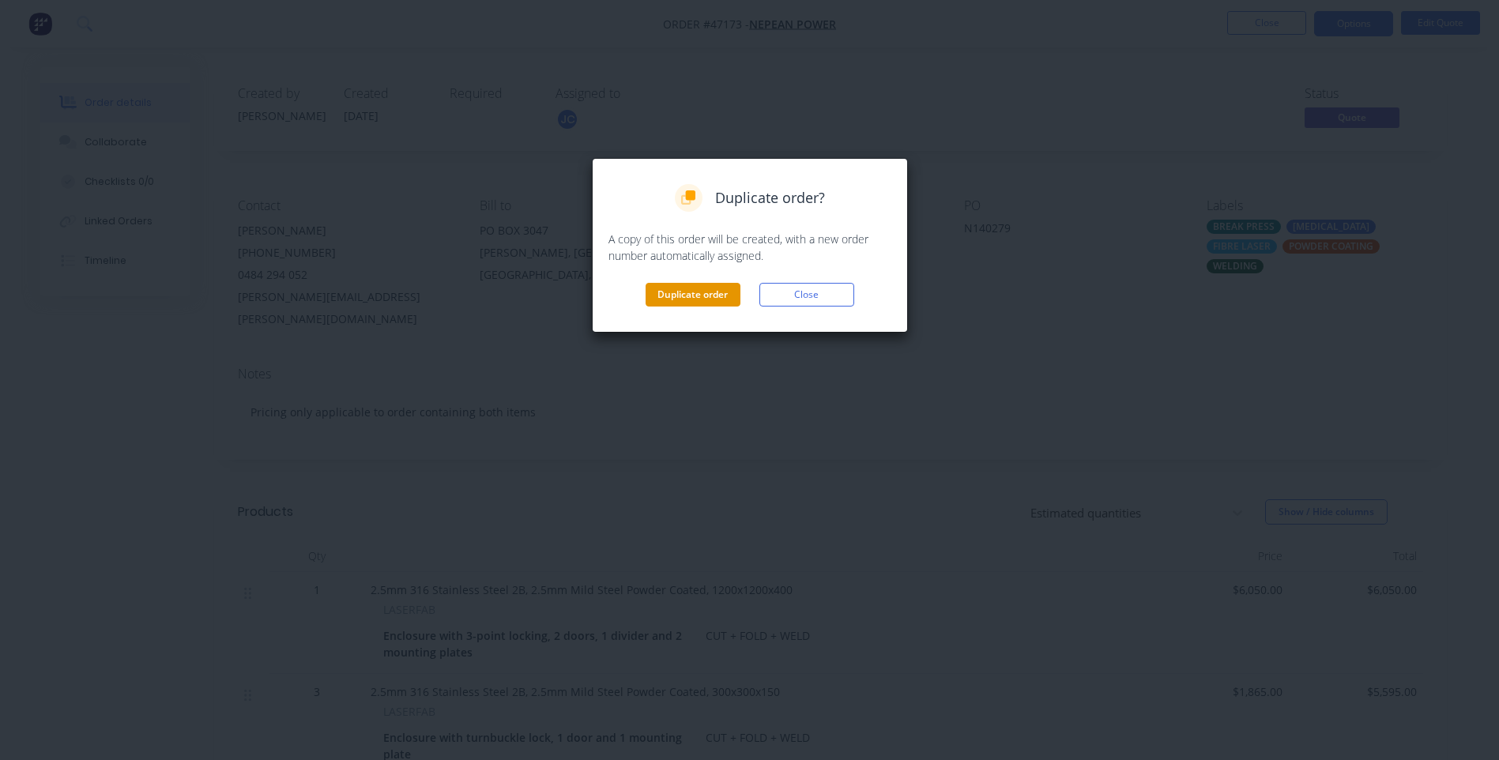
click at [683, 298] on button "Duplicate order" at bounding box center [692, 295] width 95 height 24
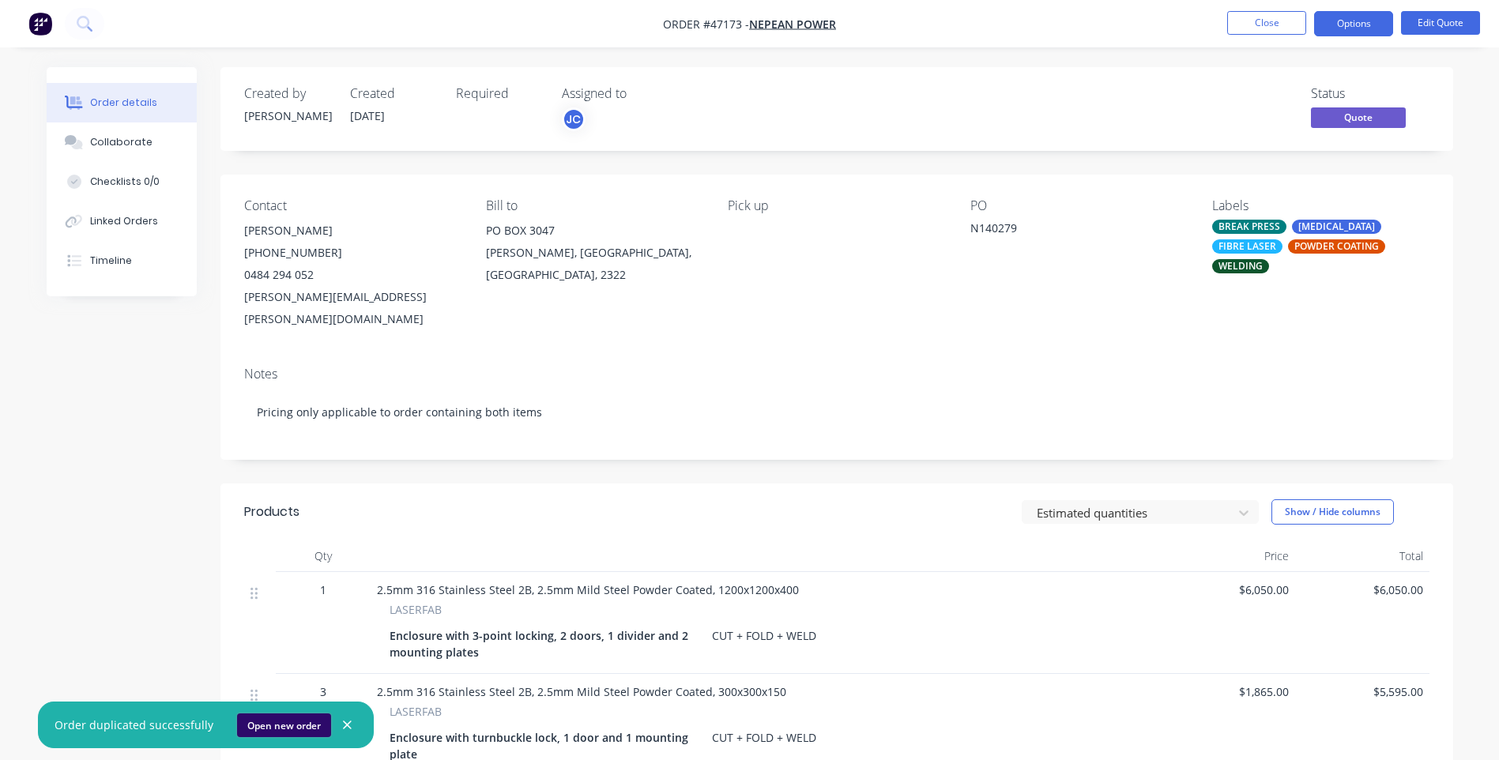
click at [278, 724] on button "Open new order" at bounding box center [284, 725] width 94 height 24
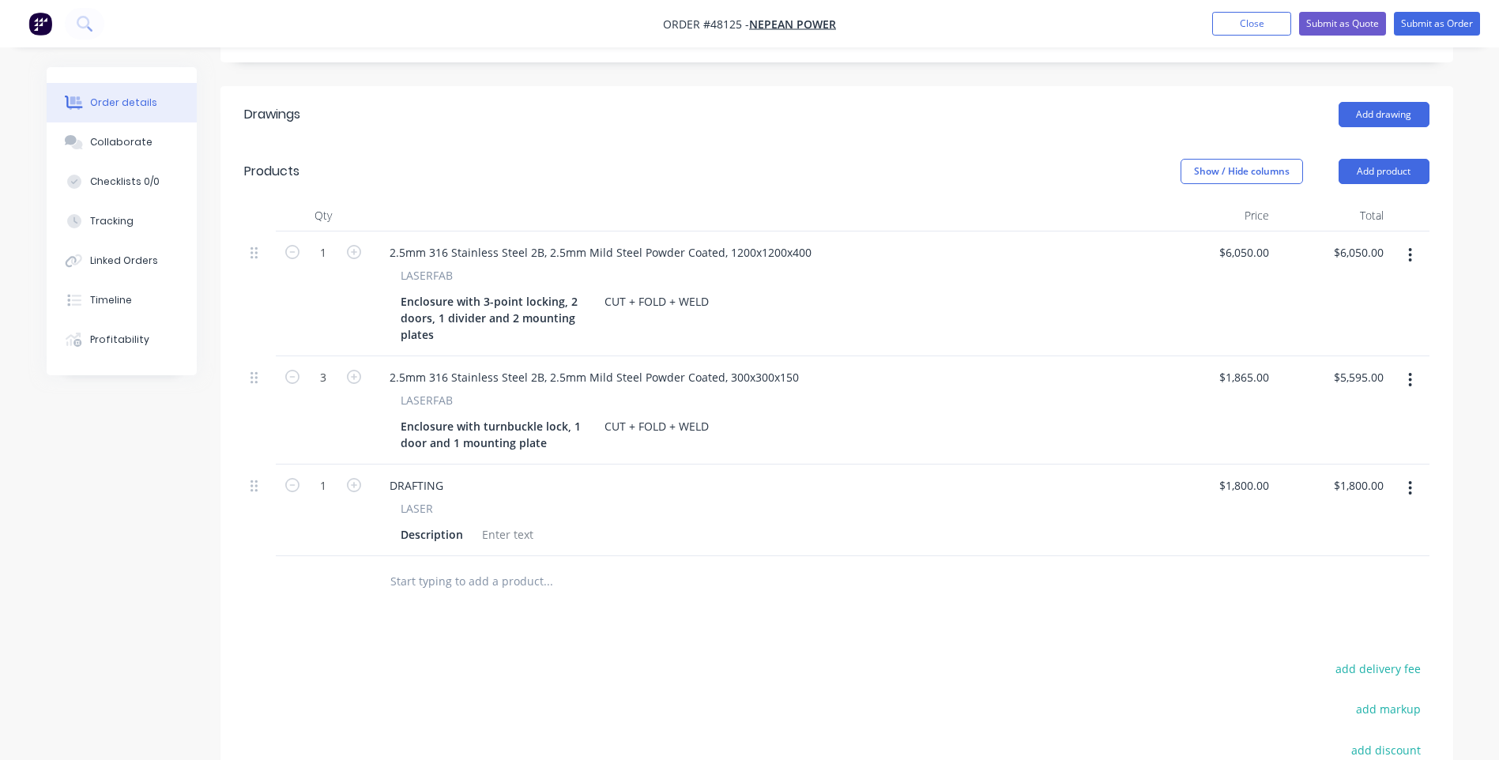
scroll to position [395, 0]
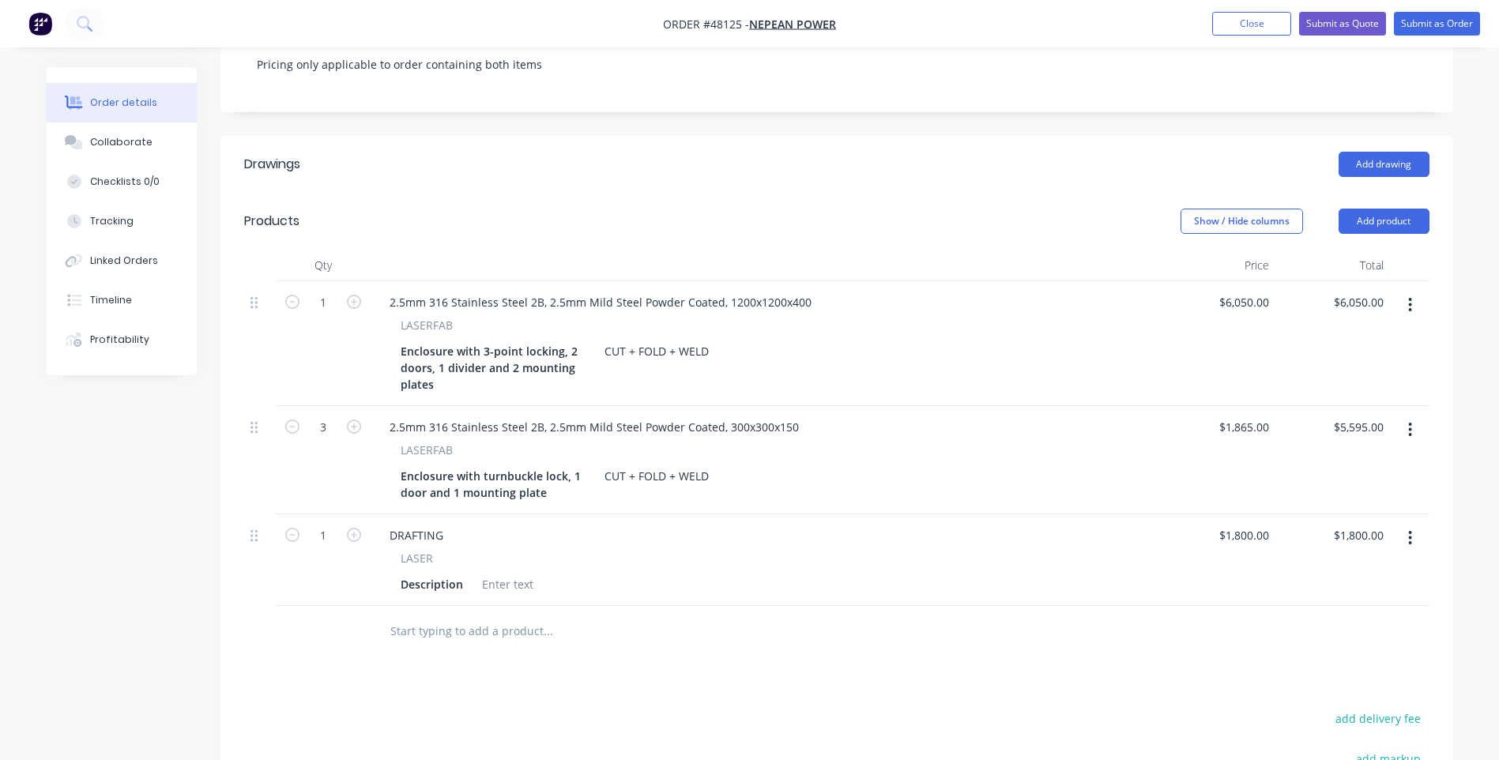
click at [1407, 291] on button "button" at bounding box center [1409, 305] width 37 height 28
click at [1316, 430] on div "Delete" at bounding box center [1354, 441] width 122 height 23
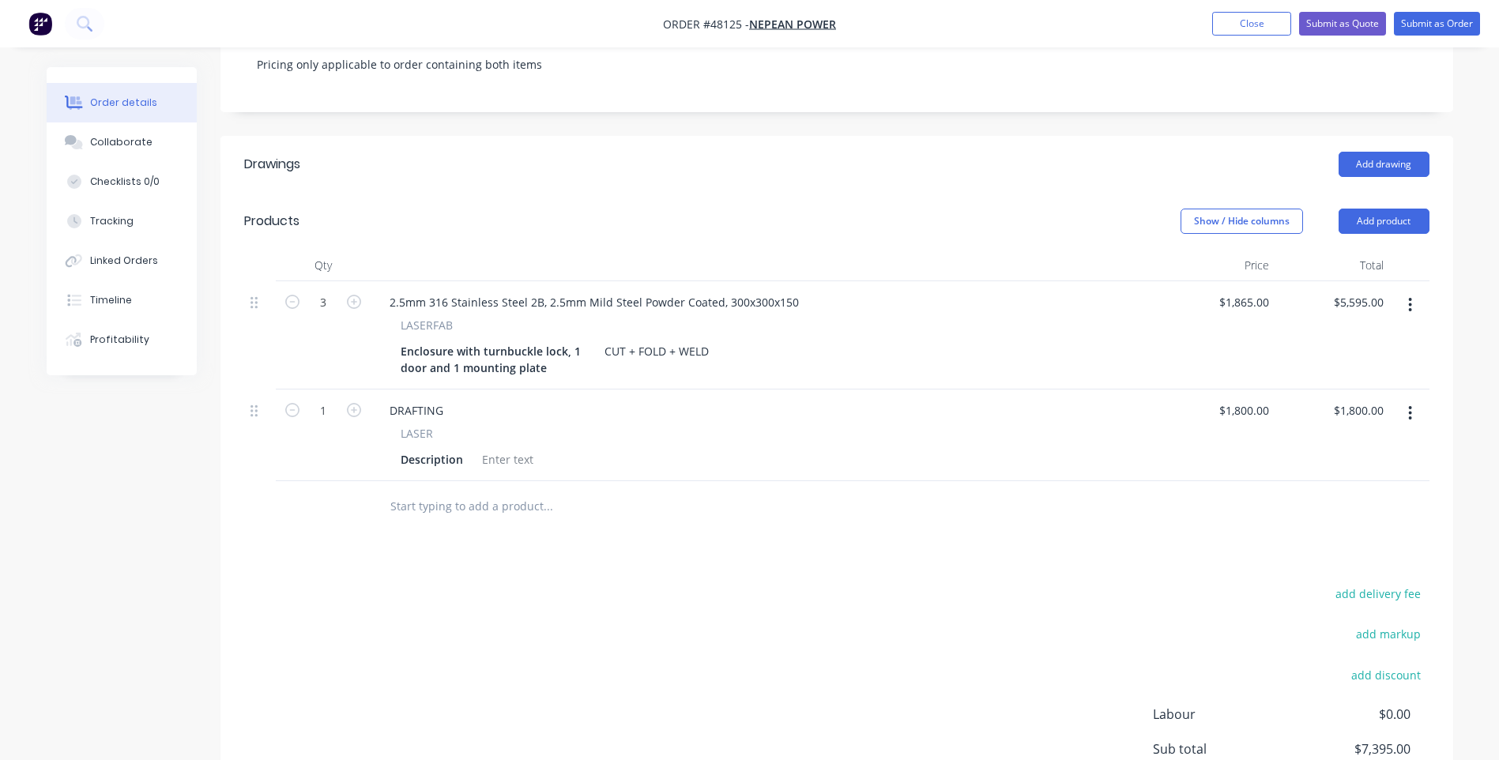
click at [1410, 298] on icon "button" at bounding box center [1410, 305] width 3 height 14
click at [1305, 430] on div "Delete" at bounding box center [1354, 441] width 122 height 23
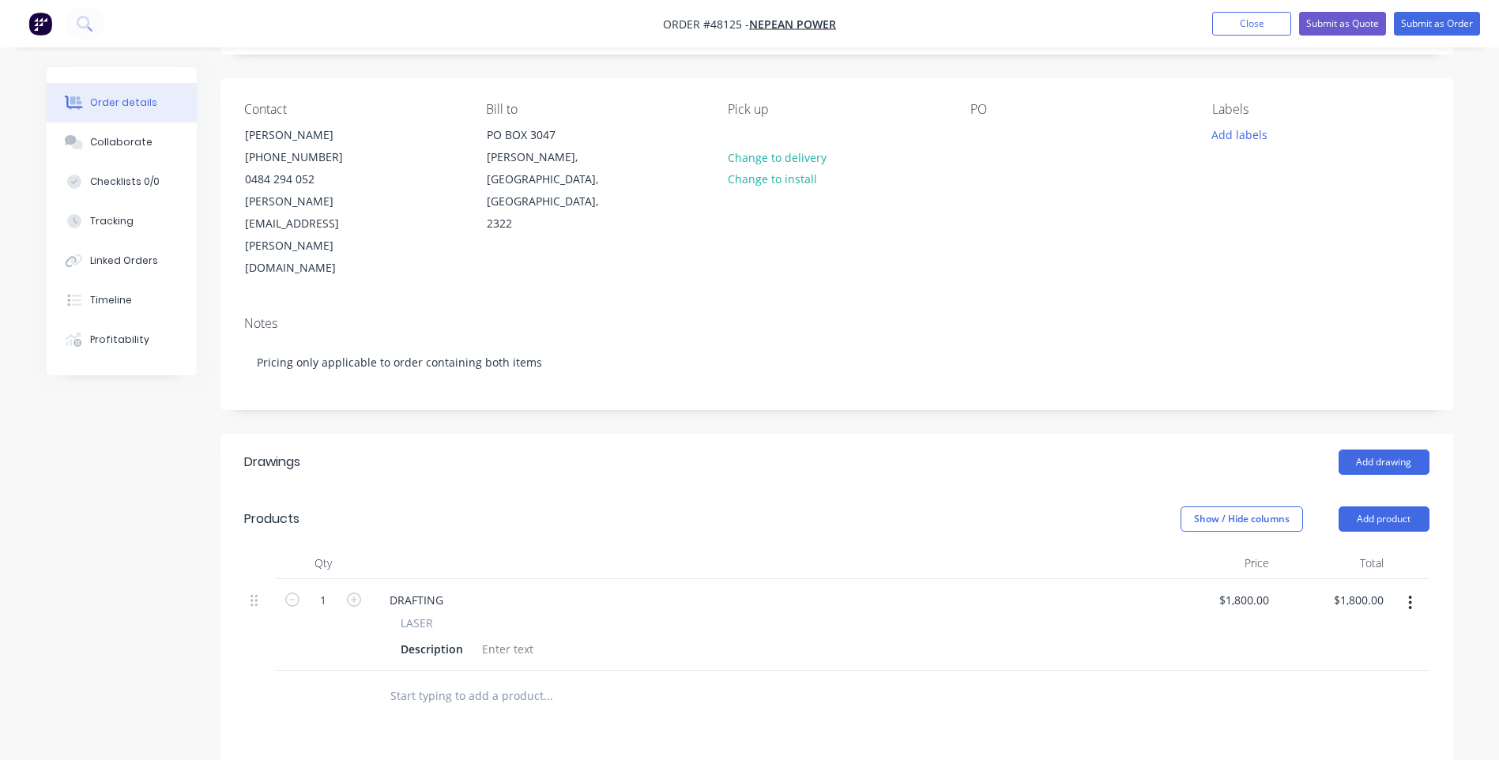
scroll to position [0, 0]
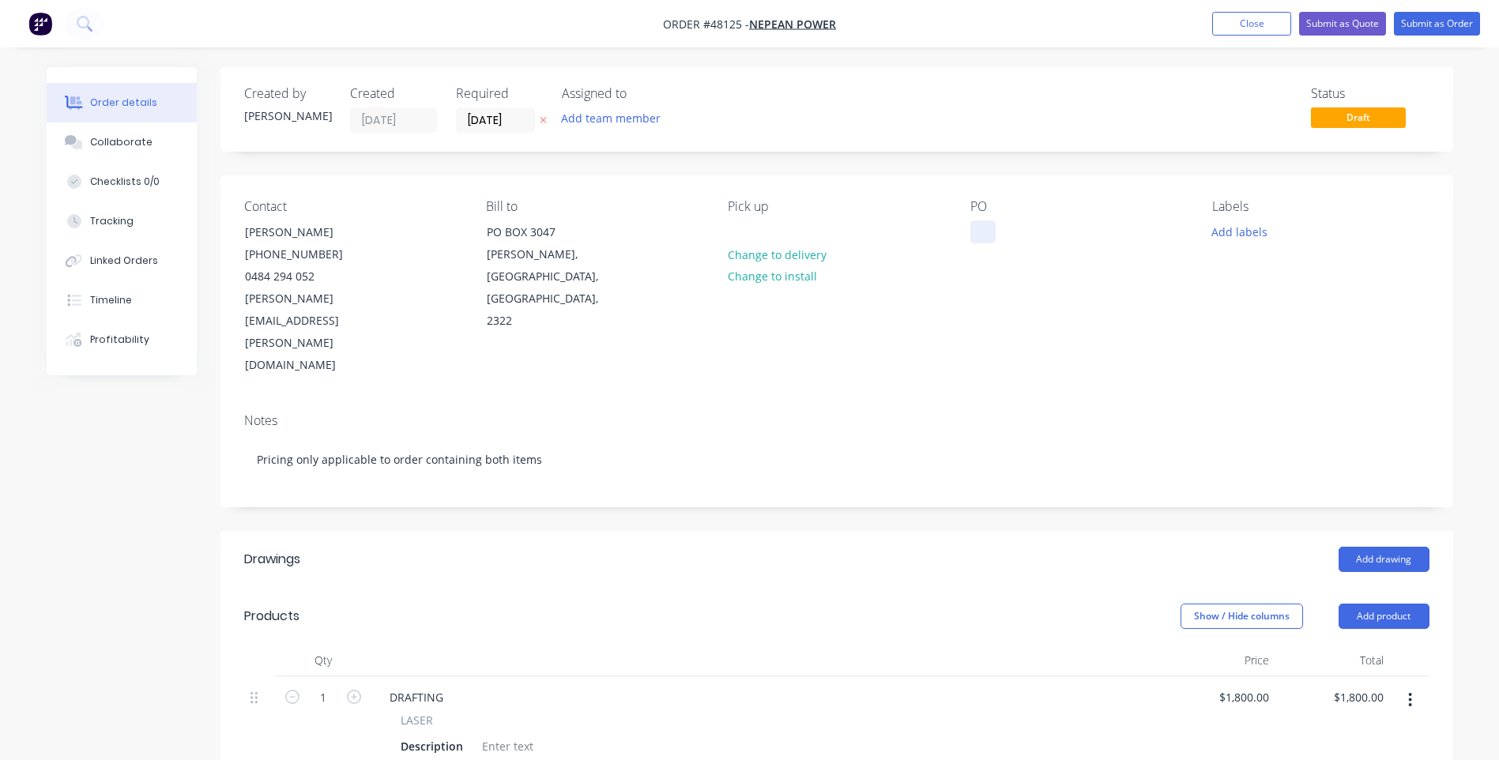
click at [980, 231] on div at bounding box center [982, 231] width 25 height 23
paste div
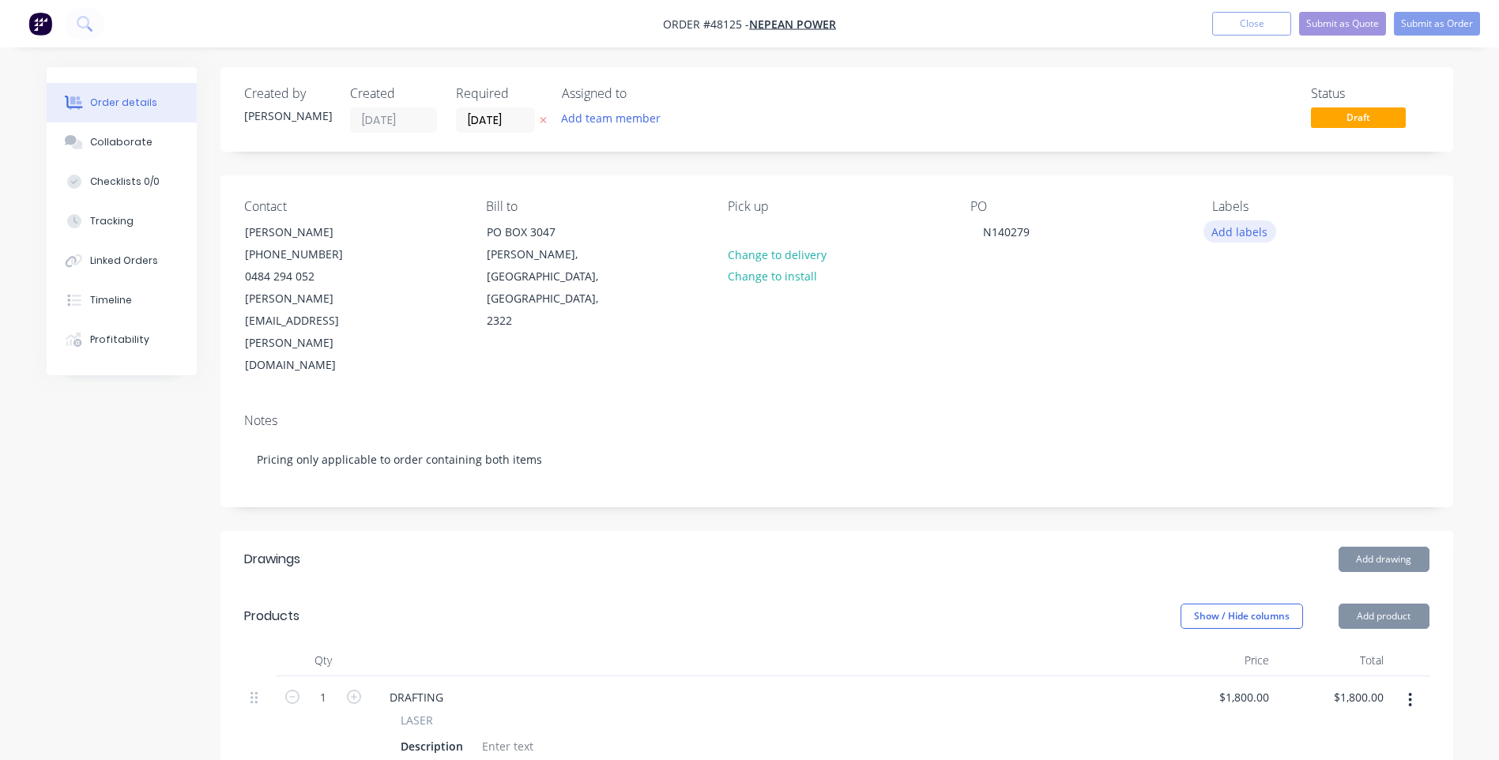
click at [1238, 228] on button "Add labels" at bounding box center [1239, 230] width 73 height 21
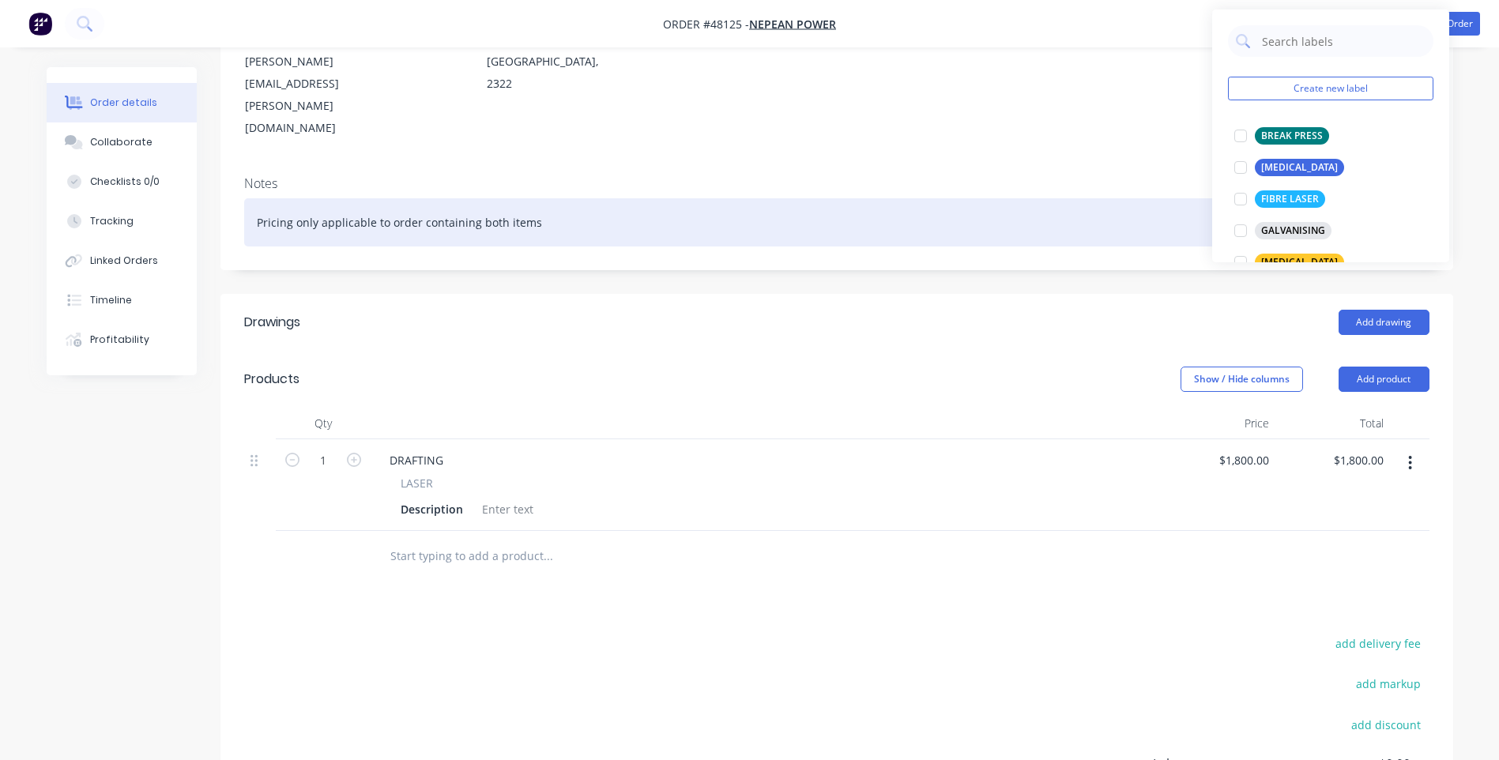
click at [1090, 198] on div "Pricing only applicable to order containing both items" at bounding box center [836, 222] width 1185 height 48
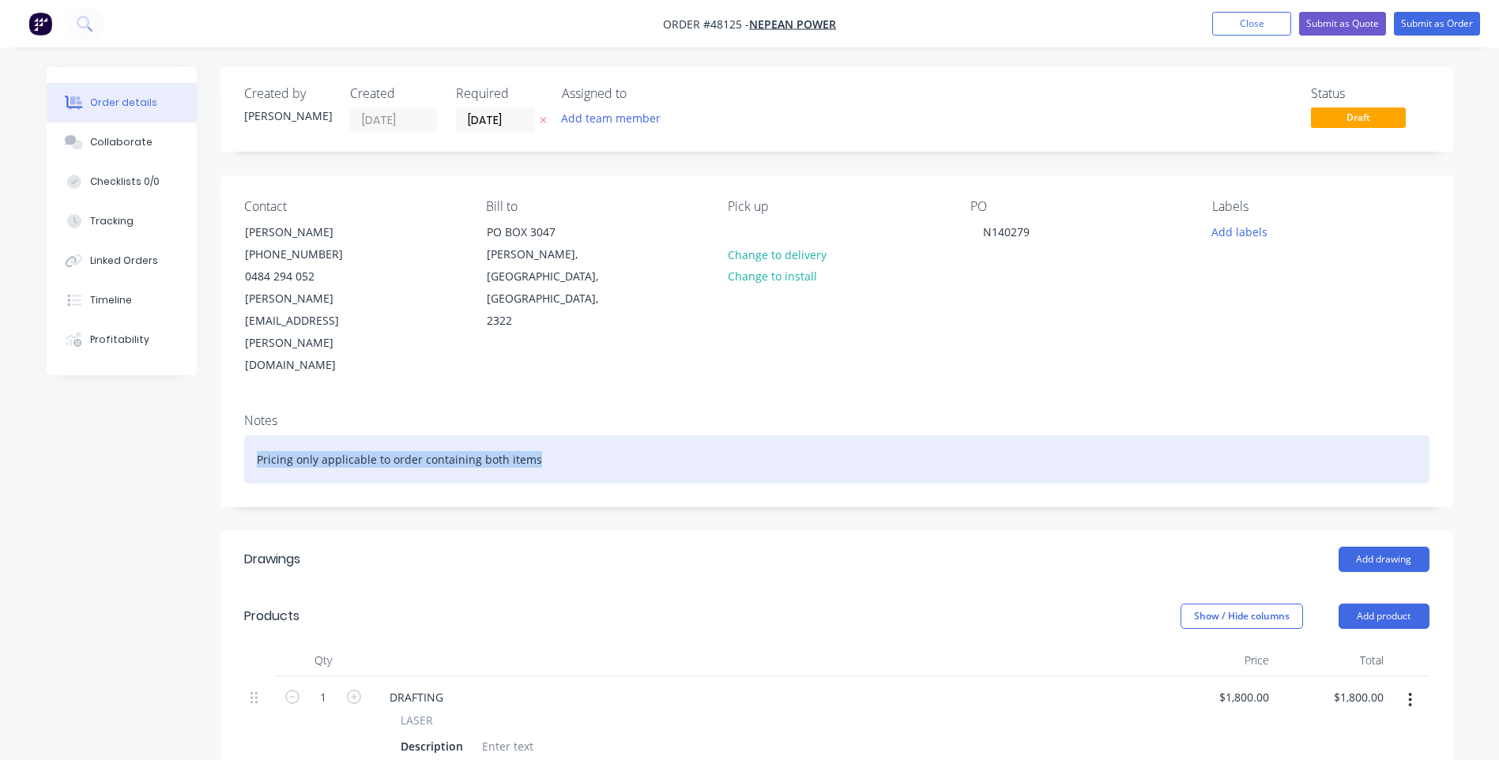
drag, startPoint x: 552, startPoint y: 389, endPoint x: 100, endPoint y: 398, distance: 452.0
click at [100, 398] on div "Created by Josh C Created 25/09/25 Required 25/09/25 Assigned to Add team membe…" at bounding box center [750, 627] width 1406 height 1120
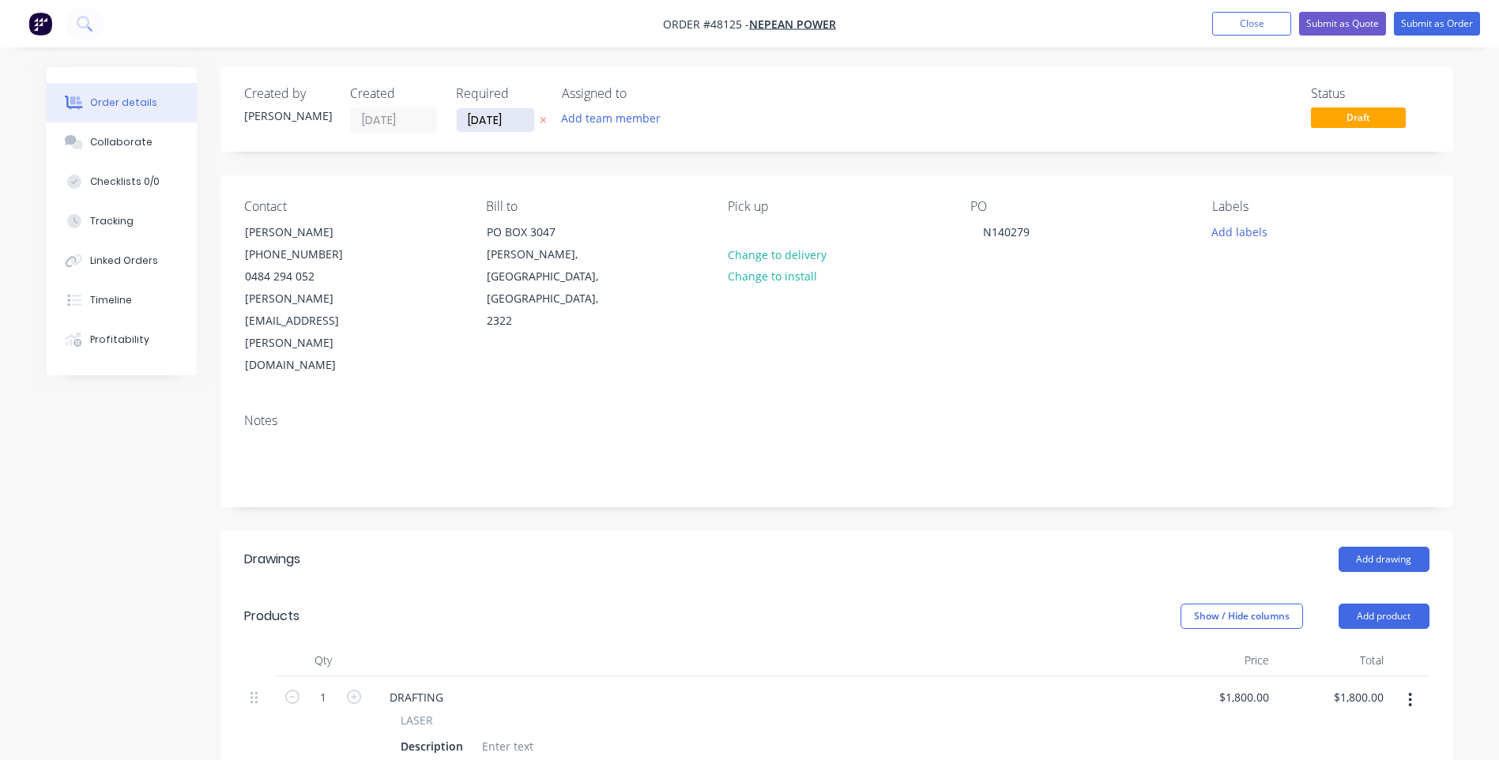
click at [489, 118] on input "25/09/25" at bounding box center [495, 120] width 77 height 24
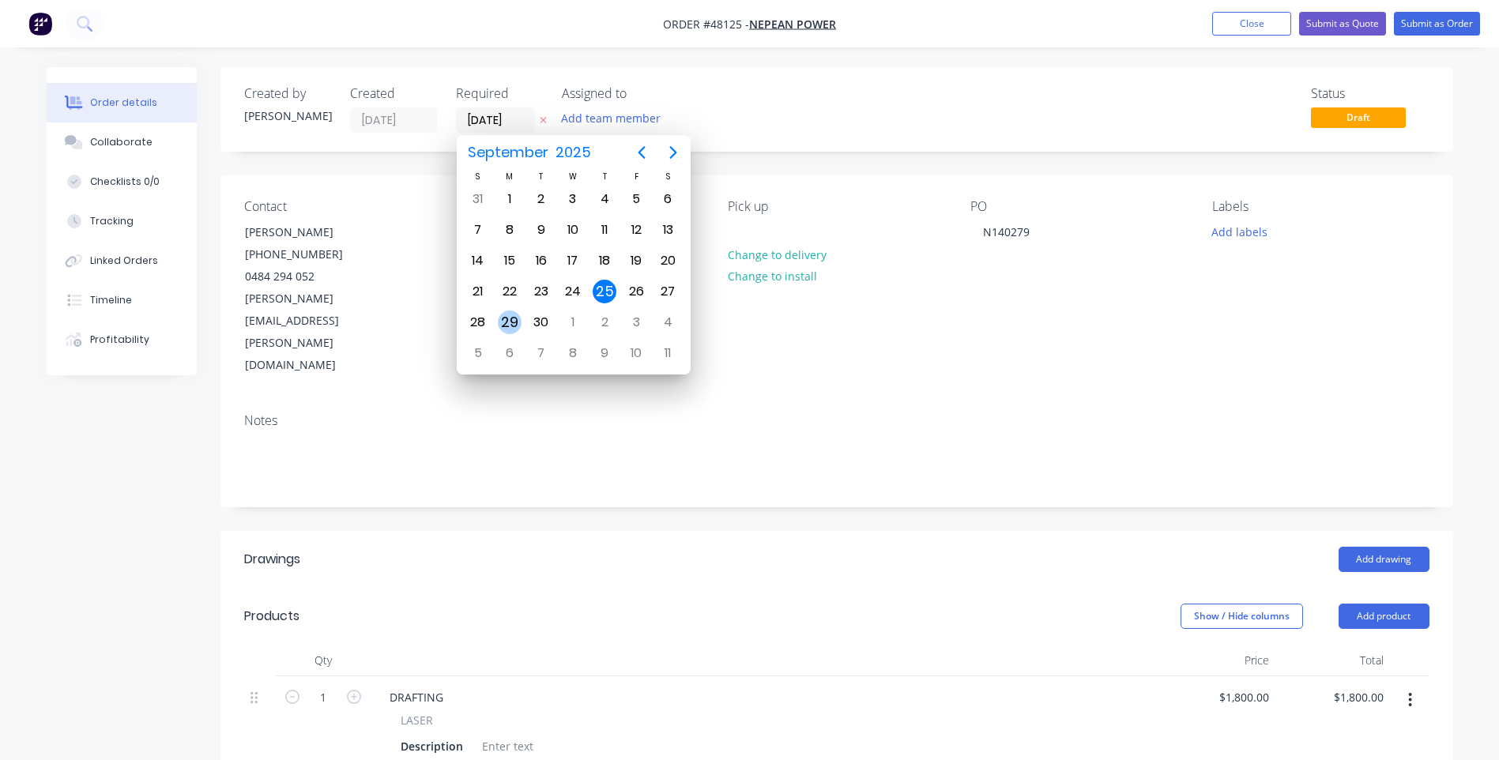
click at [501, 323] on div "29" at bounding box center [510, 322] width 24 height 24
type input "29/09/25"
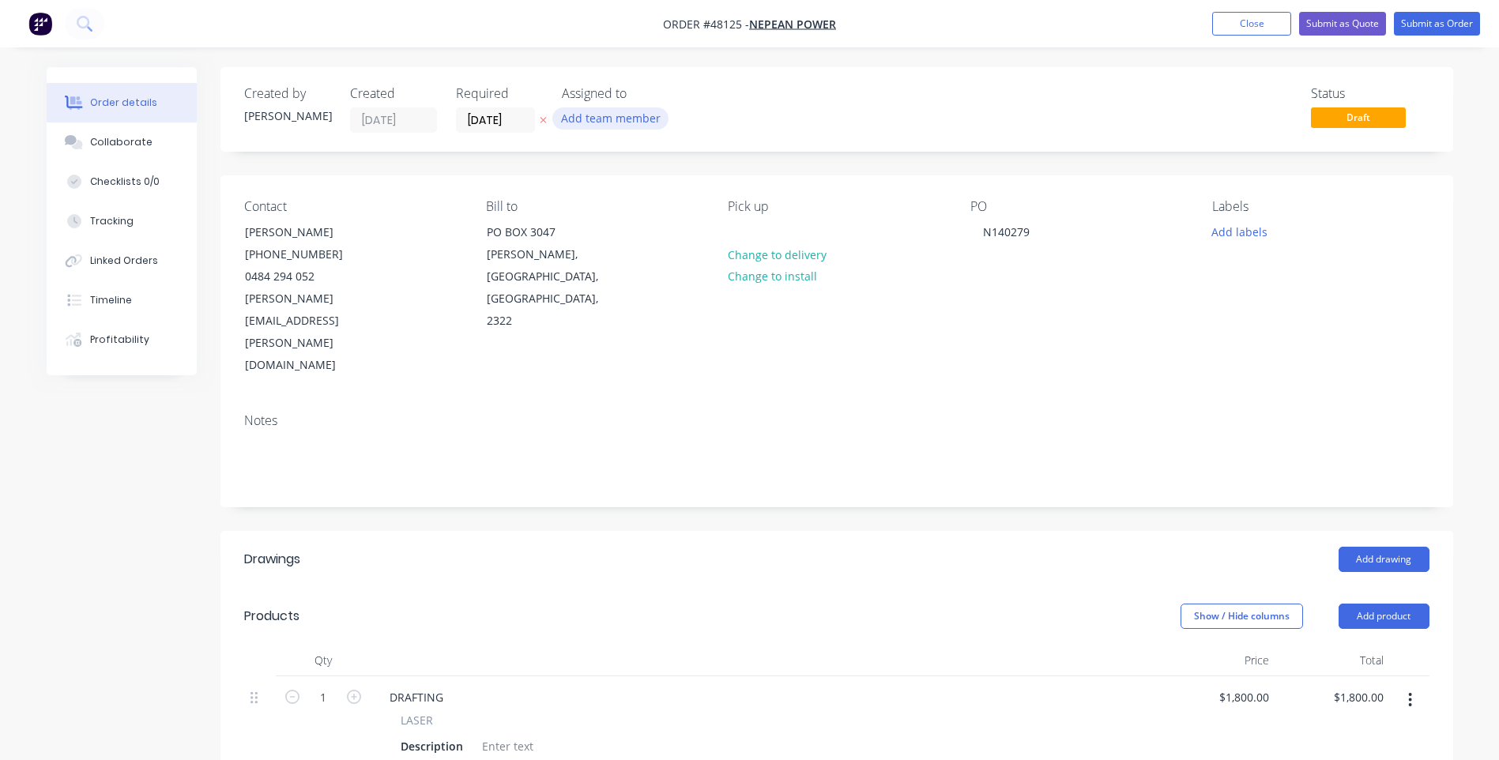
click at [588, 115] on button "Add team member" at bounding box center [610, 117] width 116 height 21
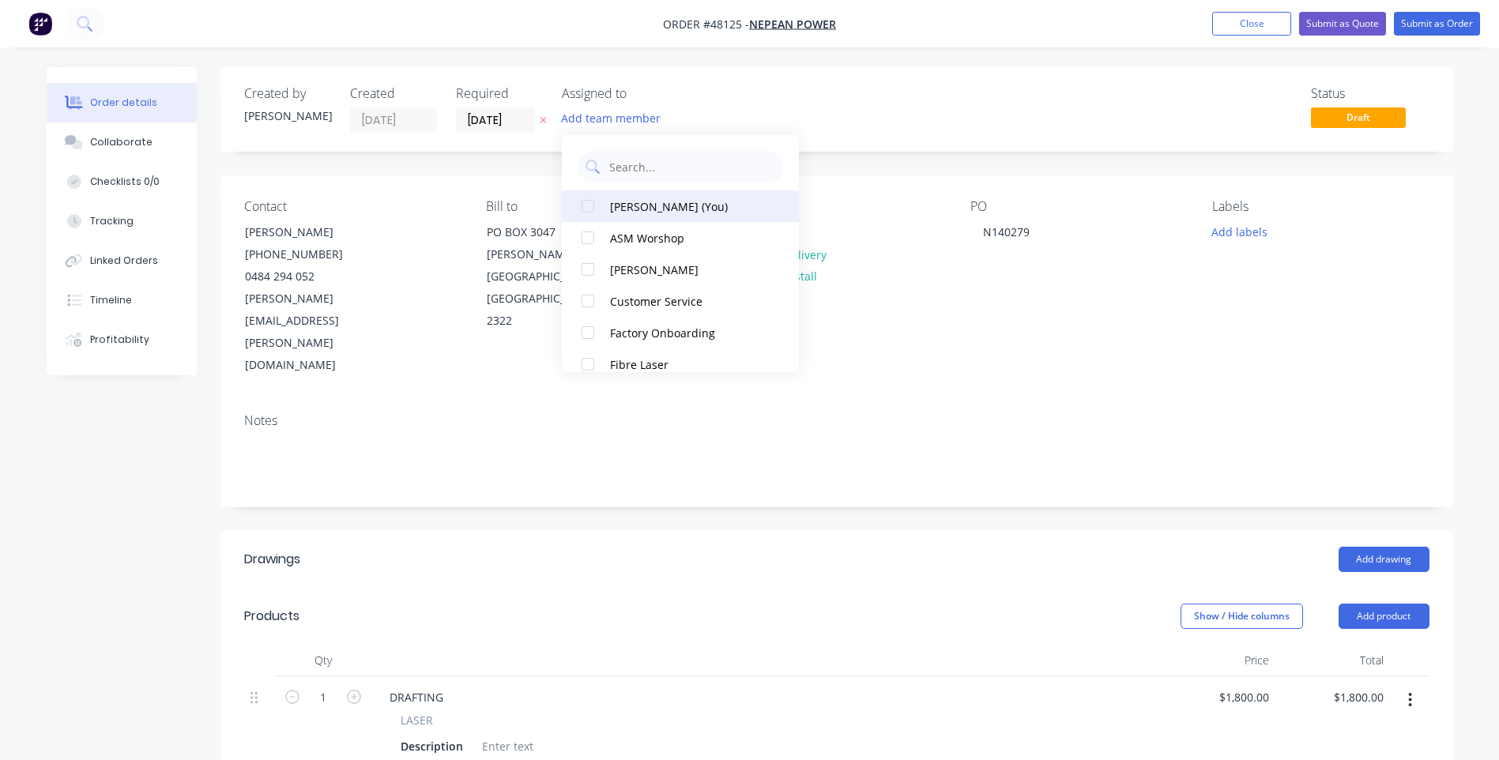
click at [634, 214] on div "[PERSON_NAME] (You)" at bounding box center [689, 206] width 158 height 17
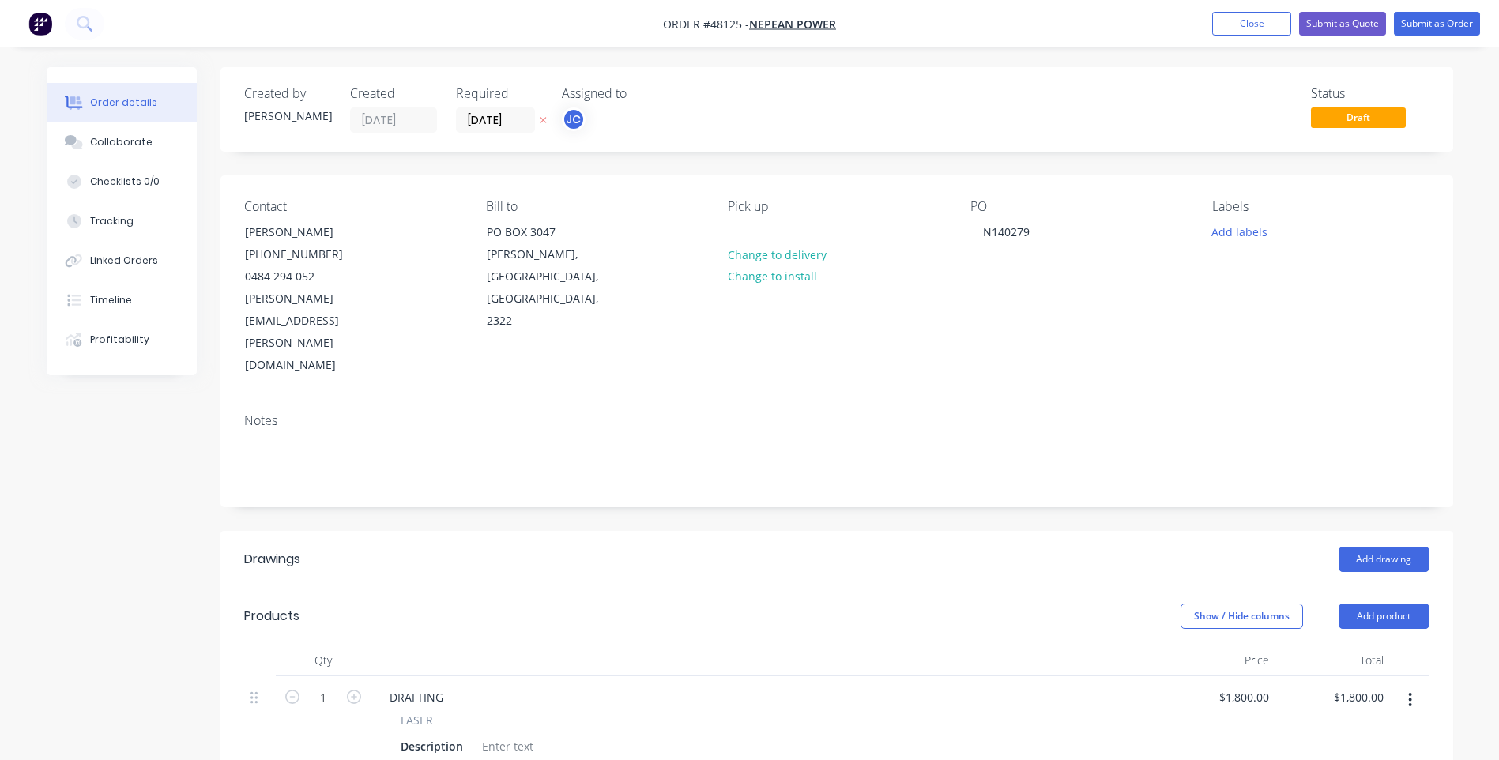
click at [896, 258] on div "Pick up Change to delivery Change to install" at bounding box center [836, 288] width 216 height 178
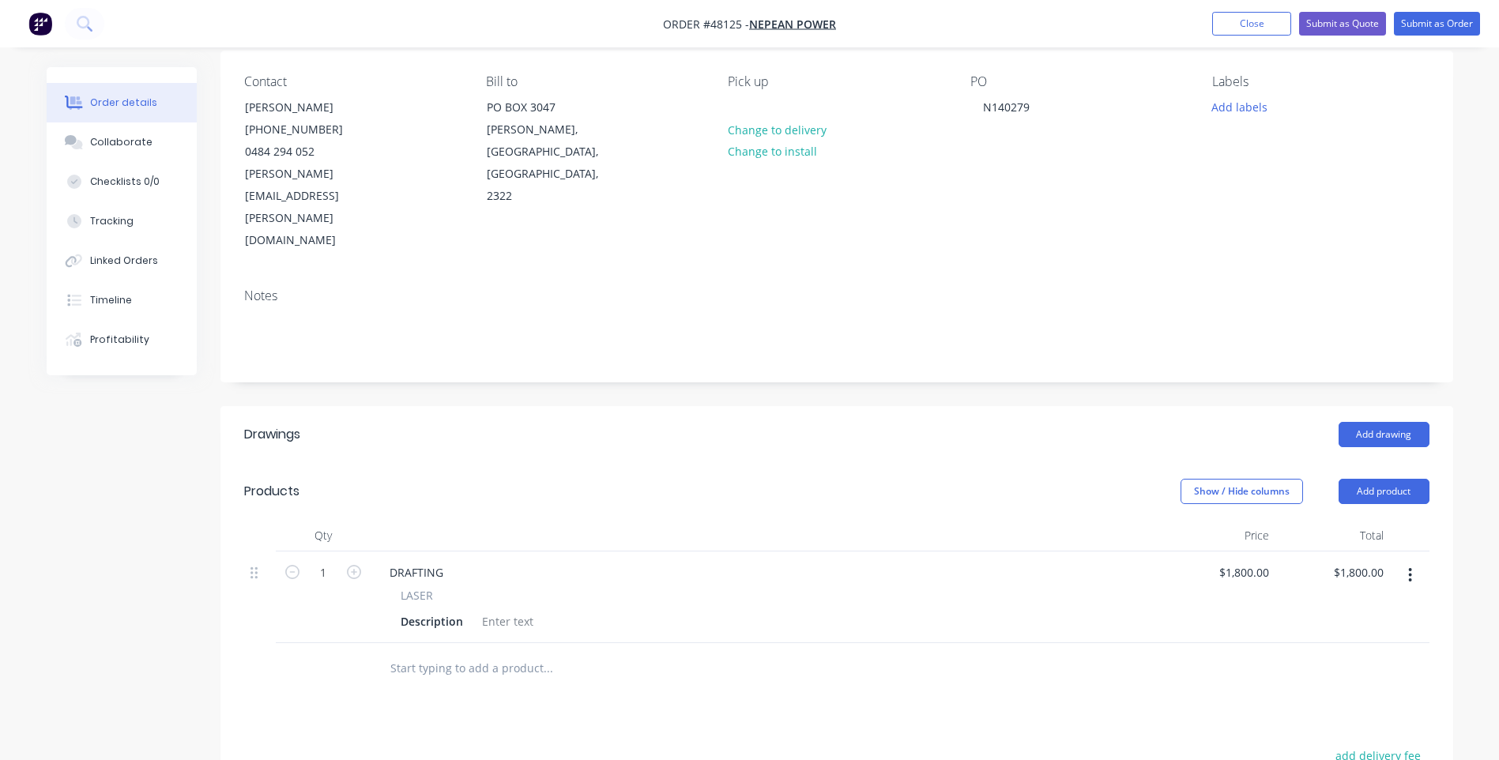
scroll to position [124, 0]
click at [447, 611] on div "Description" at bounding box center [431, 622] width 75 height 23
click at [861, 611] on div "IP56 SS Electrical Enclosures - 1200x1200x400 + 300x300x150" at bounding box center [762, 630] width 736 height 39
click at [747, 562] on div "DRAFTING" at bounding box center [765, 573] width 777 height 23
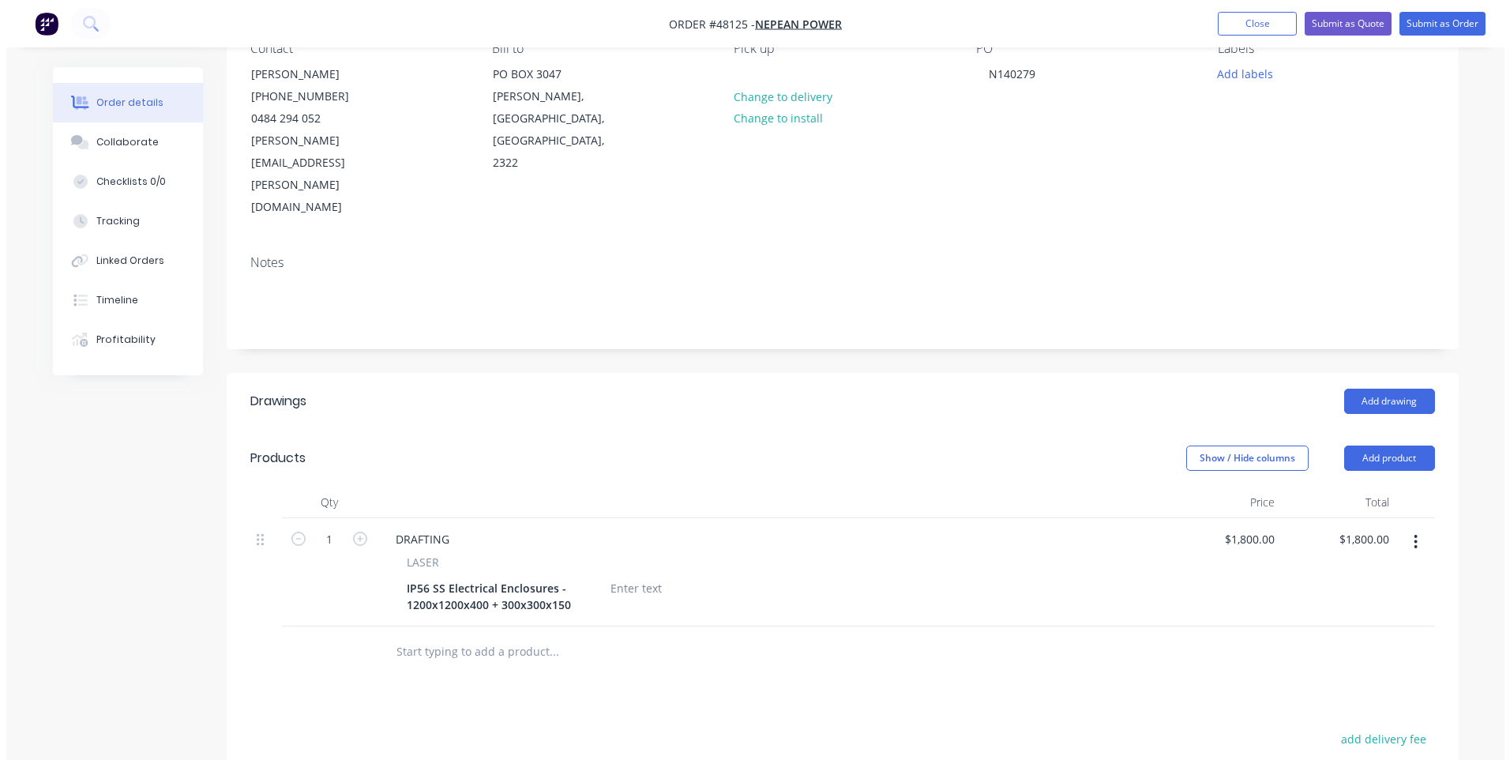
scroll to position [0, 0]
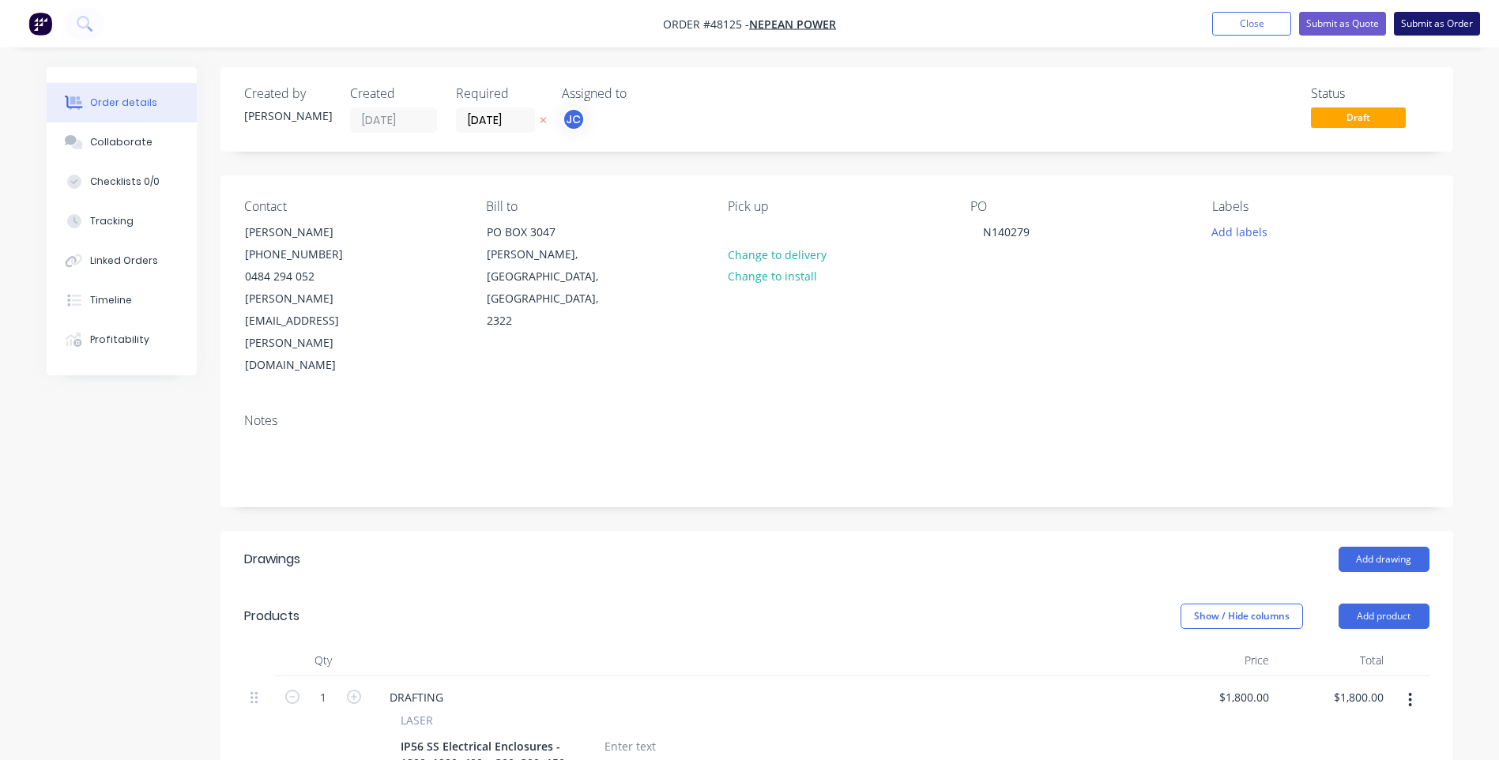
click at [1415, 25] on button "Submit as Order" at bounding box center [1437, 24] width 86 height 24
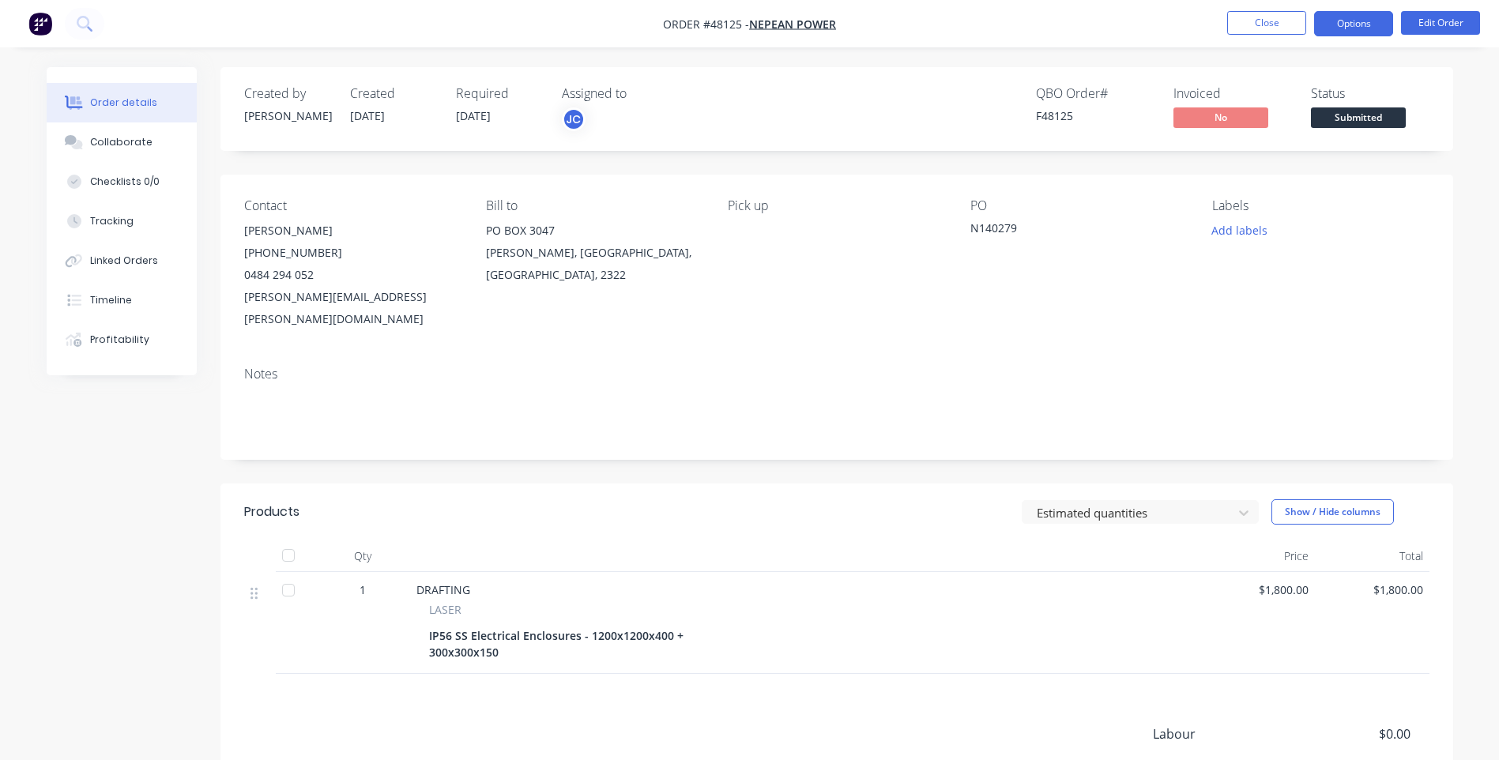
click at [1369, 26] on button "Options" at bounding box center [1353, 23] width 79 height 25
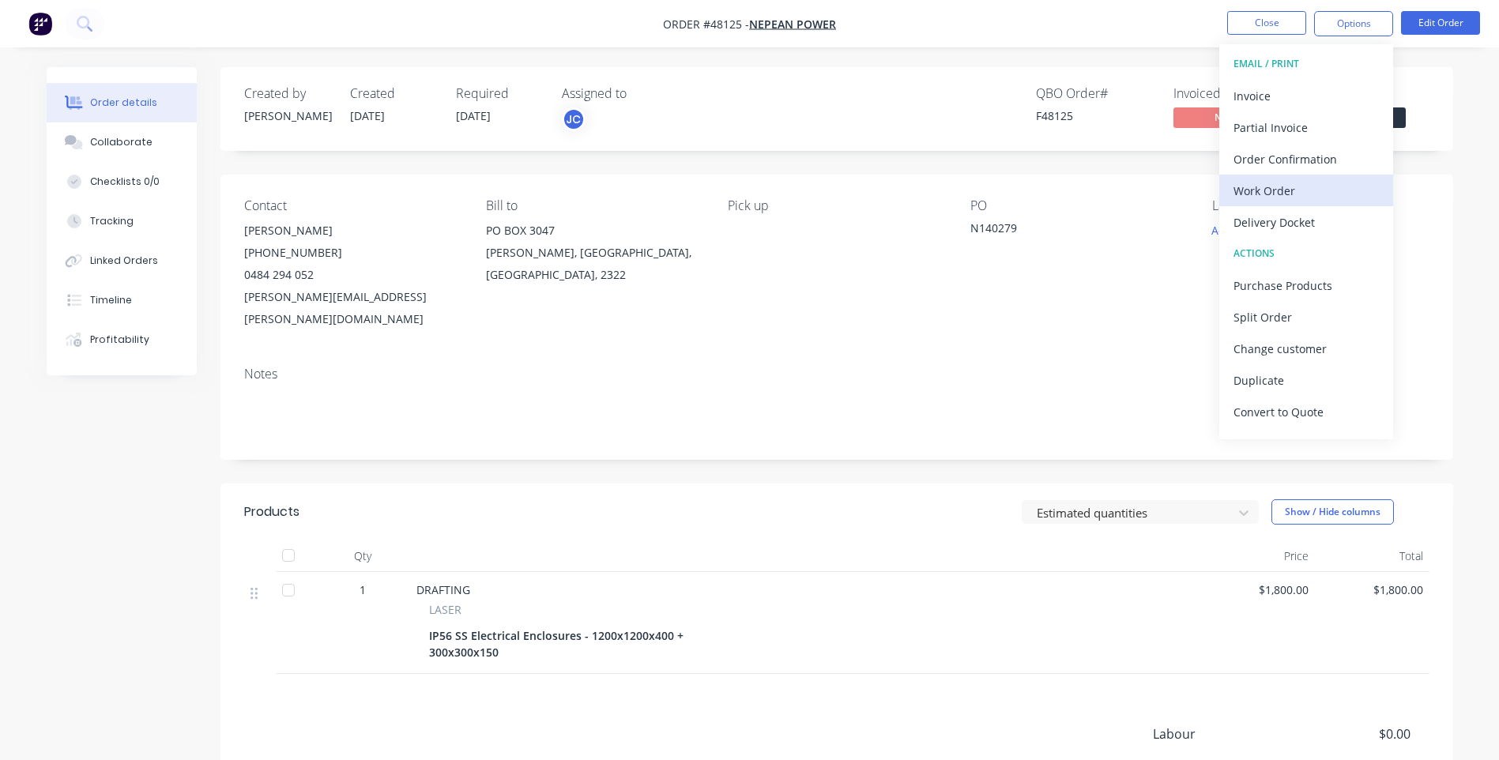
click at [1259, 190] on div "Work Order" at bounding box center [1305, 190] width 145 height 23
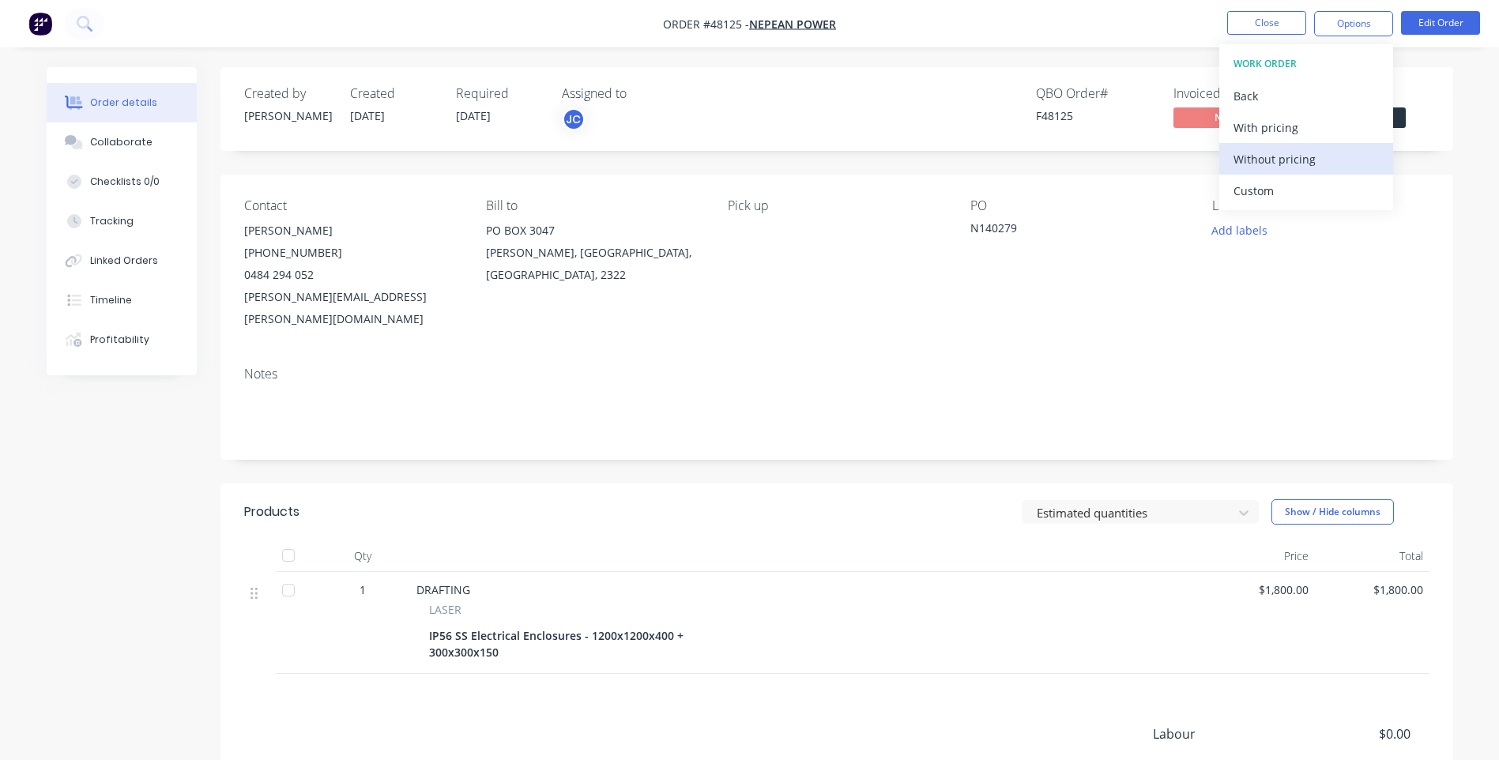
click at [1255, 160] on div "Without pricing" at bounding box center [1305, 159] width 145 height 23
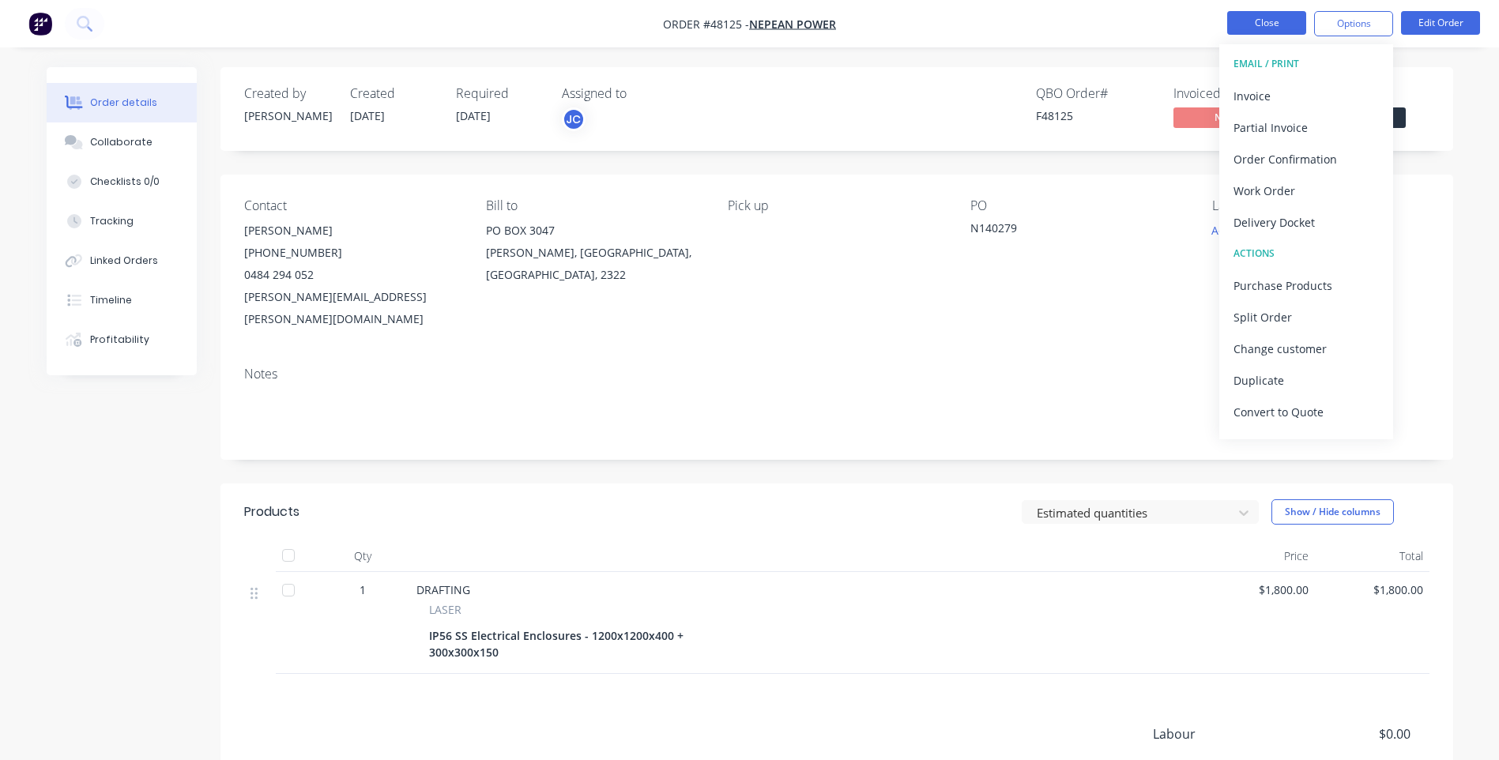
click at [1258, 20] on button "Close" at bounding box center [1266, 23] width 79 height 24
